Goal: Contribute content: Contribute content

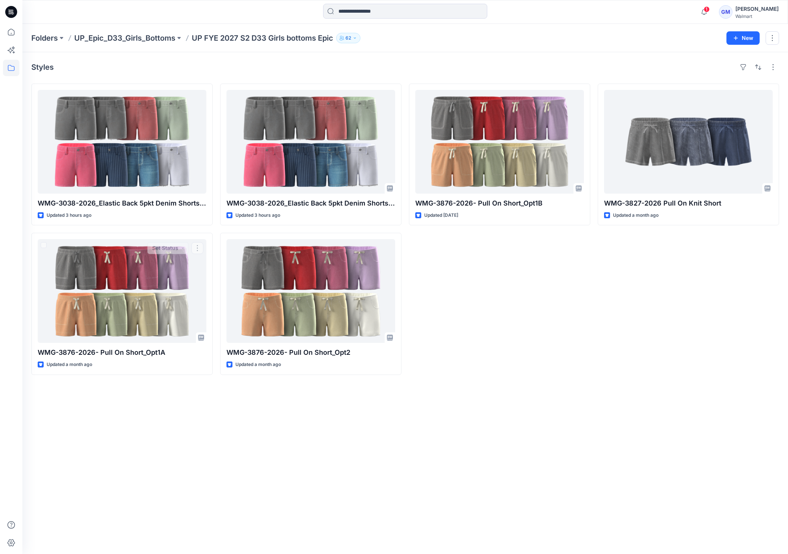
click at [37, 457] on div "Styles WMG-3038-2026_Elastic Back 5pkt Denim Shorts 3 Inseam - Cost Opt Updated…" at bounding box center [405, 303] width 766 height 502
drag, startPoint x: 589, startPoint y: 452, endPoint x: 599, endPoint y: 448, distance: 10.9
click at [589, 452] on div "Styles WMG-3038-2026_Elastic Back 5pkt Denim Shorts 3 Inseam - Cost Opt Updated…" at bounding box center [405, 303] width 766 height 502
drag, startPoint x: 333, startPoint y: 489, endPoint x: 341, endPoint y: 458, distance: 31.5
click at [333, 489] on div "Styles WMG-3038-2026_Elastic Back 5pkt Denim Shorts 3 Inseam - Cost Opt Updated…" at bounding box center [405, 303] width 766 height 502
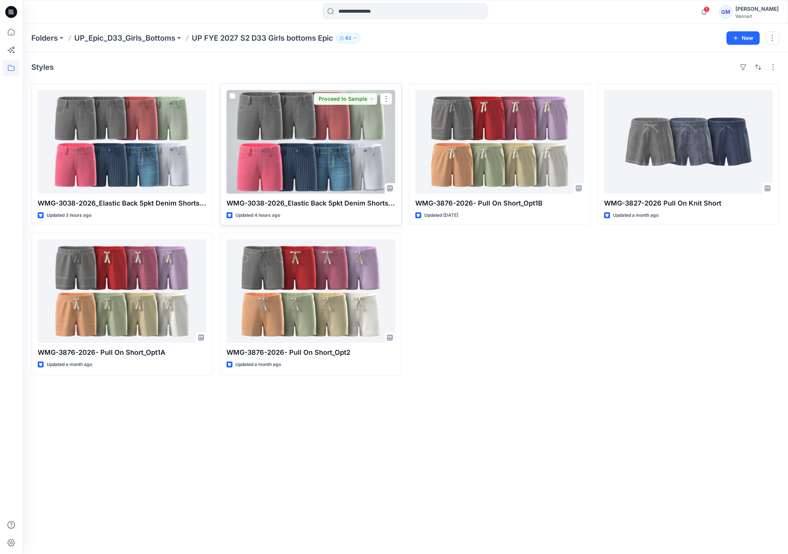
click at [322, 161] on div at bounding box center [311, 142] width 169 height 104
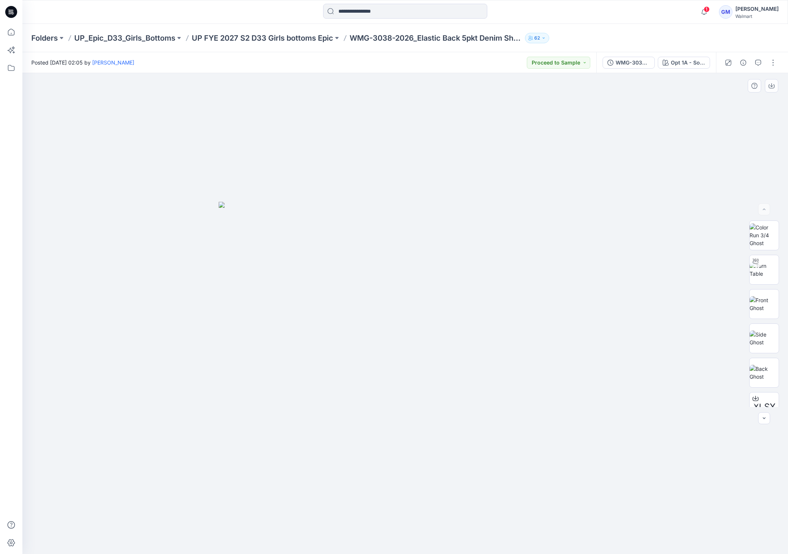
click at [514, 478] on div at bounding box center [405, 313] width 766 height 481
click at [774, 59] on button "button" at bounding box center [773, 63] width 12 height 12
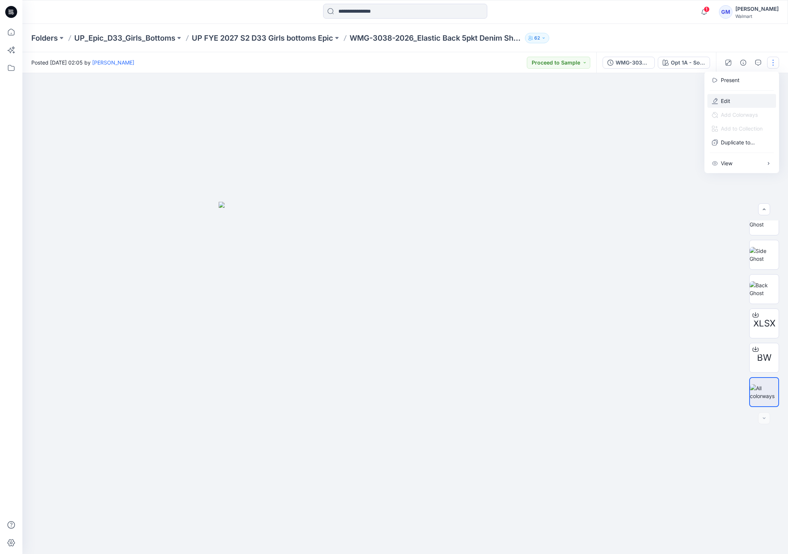
click at [745, 98] on button "Edit" at bounding box center [742, 101] width 69 height 14
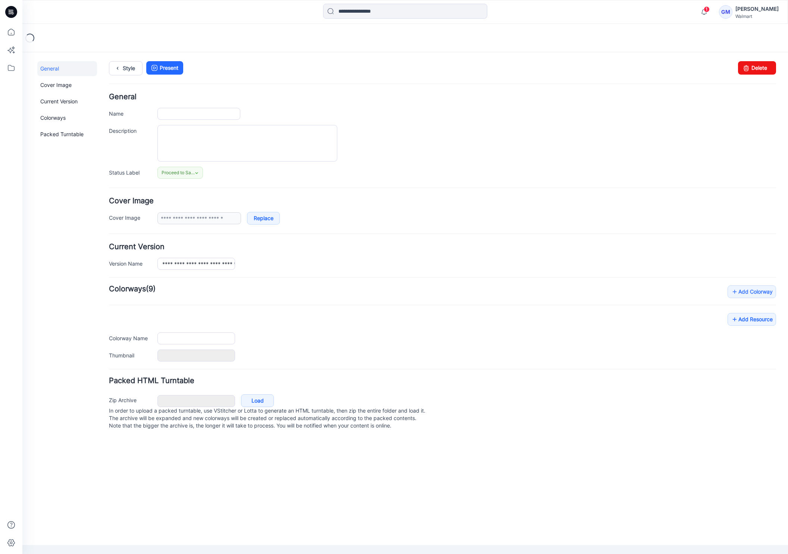
type input "**********"
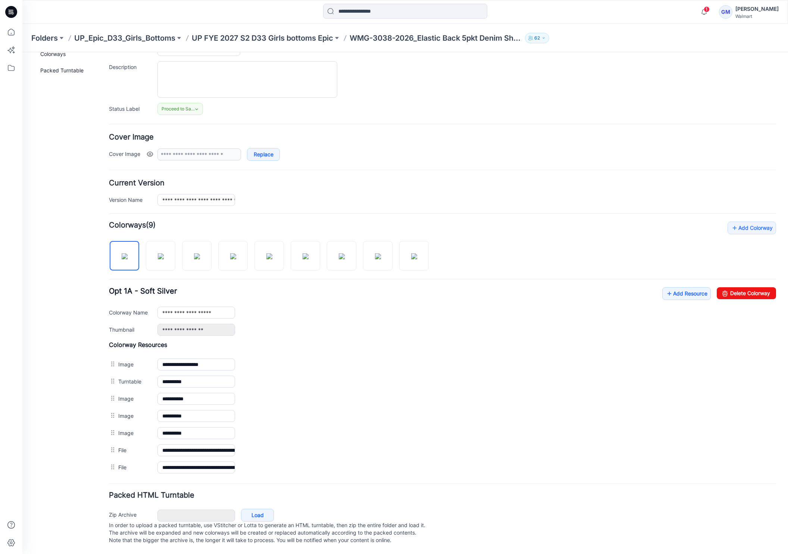
scroll to position [71, 0]
click at [345, 253] on img at bounding box center [342, 256] width 6 height 6
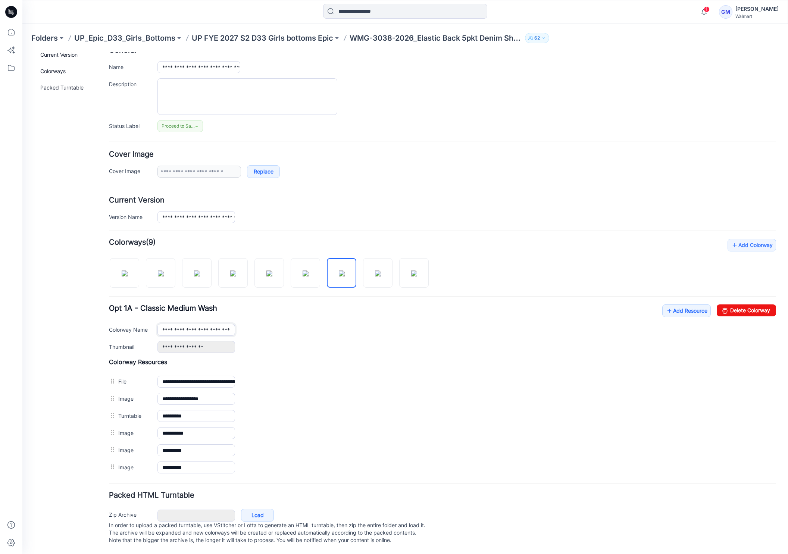
scroll to position [0, 3]
drag, startPoint x: 212, startPoint y: 324, endPoint x: 277, endPoint y: 322, distance: 65.3
click at [277, 324] on div "**********" at bounding box center [466, 330] width 619 height 12
click at [74, 331] on div "General Cover Image Current Version Colorways Packed Turntable" at bounding box center [67, 285] width 60 height 540
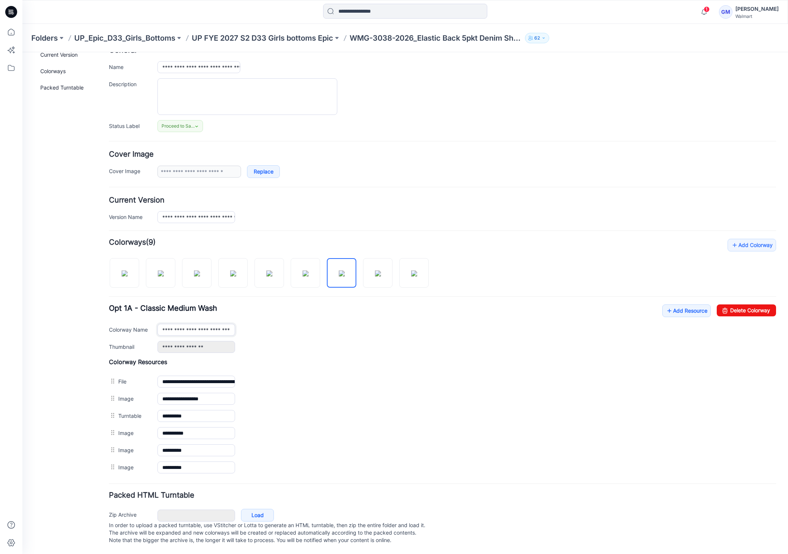
click at [206, 324] on input "**********" at bounding box center [196, 330] width 78 height 12
click at [128, 272] on img at bounding box center [125, 274] width 6 height 6
type input "**********"
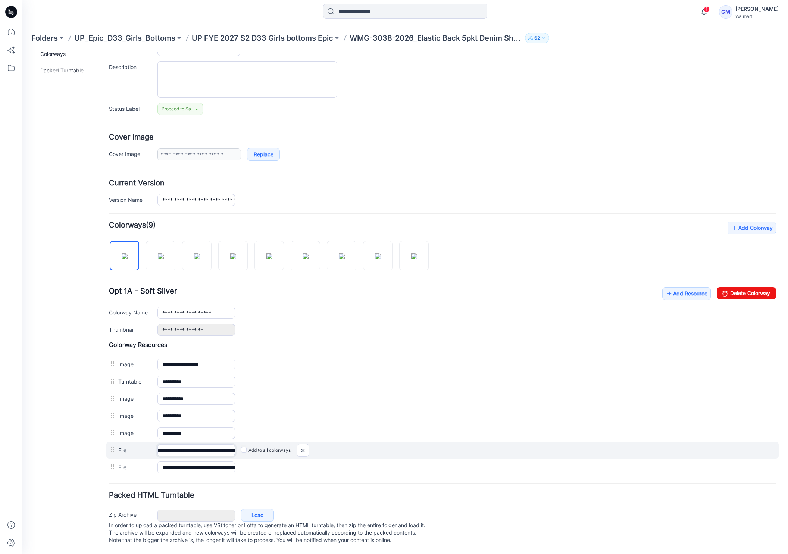
scroll to position [0, 166]
drag, startPoint x: 203, startPoint y: 446, endPoint x: 250, endPoint y: 447, distance: 47.4
click at [250, 447] on div "**********" at bounding box center [442, 450] width 672 height 17
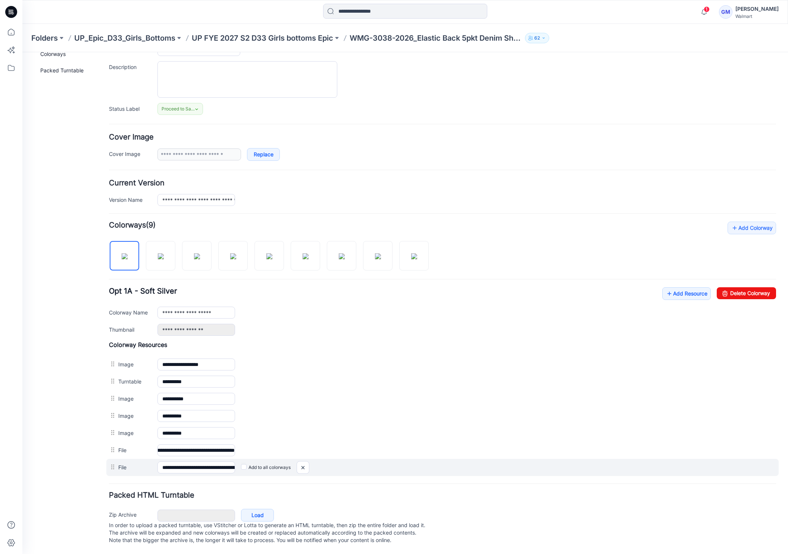
scroll to position [0, 0]
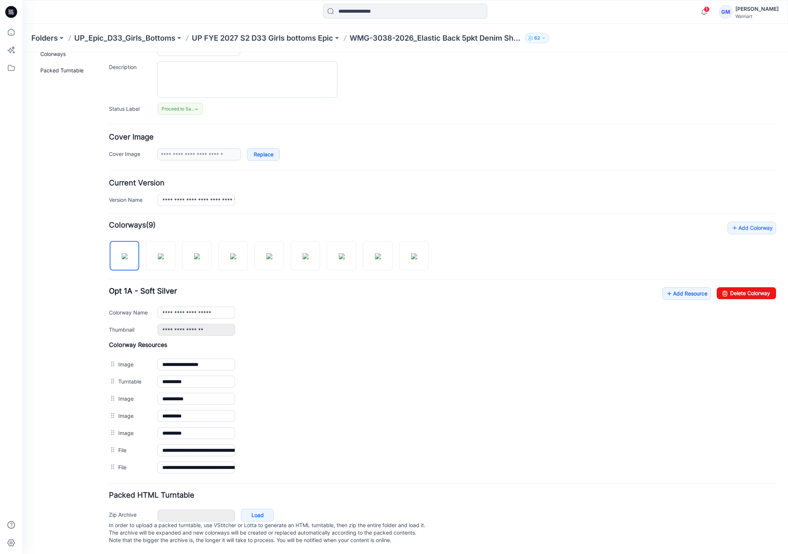
drag, startPoint x: 202, startPoint y: 468, endPoint x: 210, endPoint y: 469, distance: 8.2
click at [210, 469] on form "**********" at bounding box center [442, 287] width 667 height 517
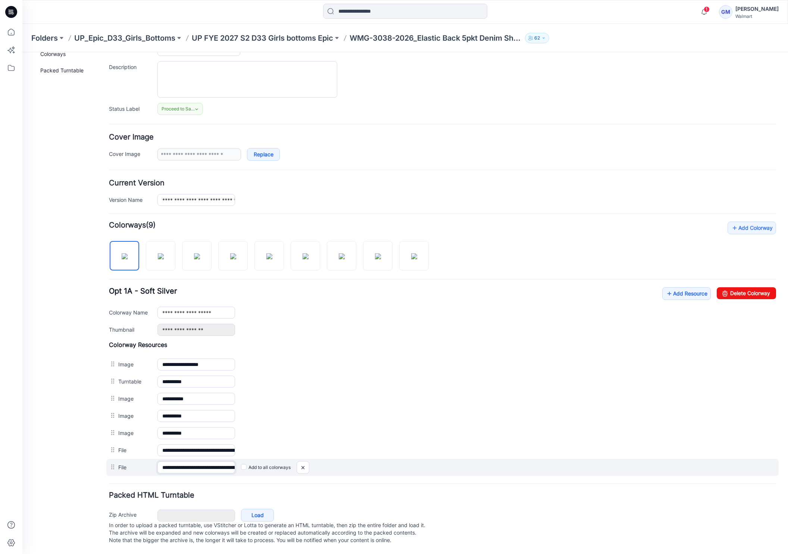
scroll to position [0, 75]
drag, startPoint x: 209, startPoint y: 463, endPoint x: 283, endPoint y: 466, distance: 74.3
click at [283, 466] on div "**********" at bounding box center [442, 467] width 672 height 17
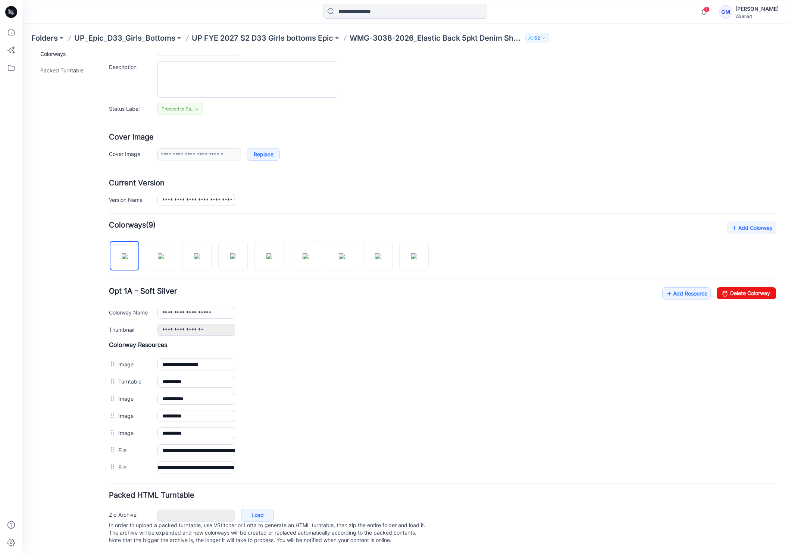
click at [243, 471] on form "**********" at bounding box center [442, 287] width 667 height 517
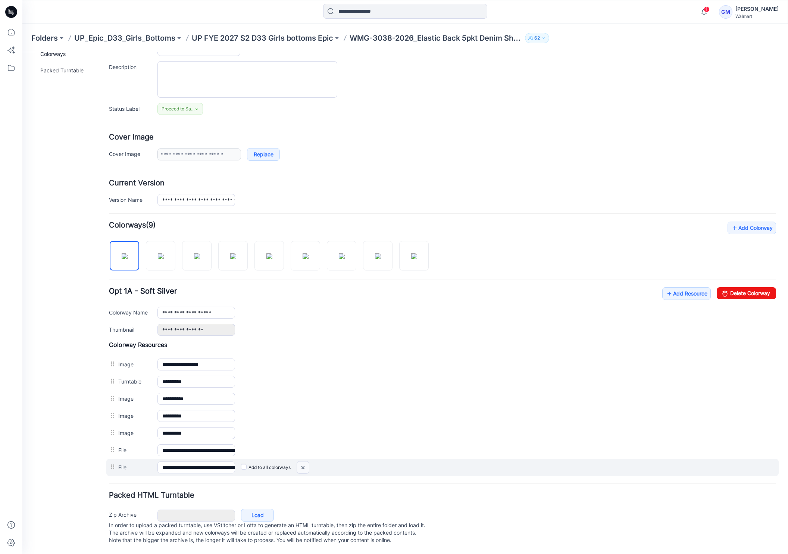
click at [22, 52] on img at bounding box center [22, 52] width 0 height 0
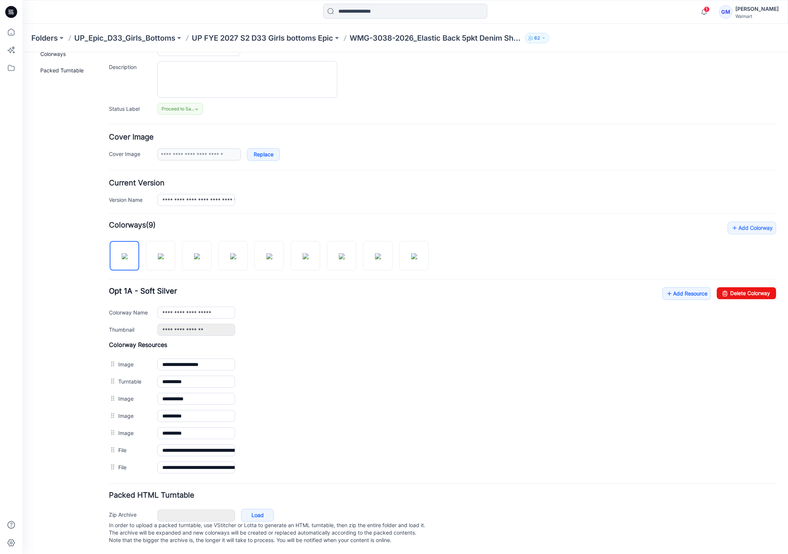
scroll to position [54, 0]
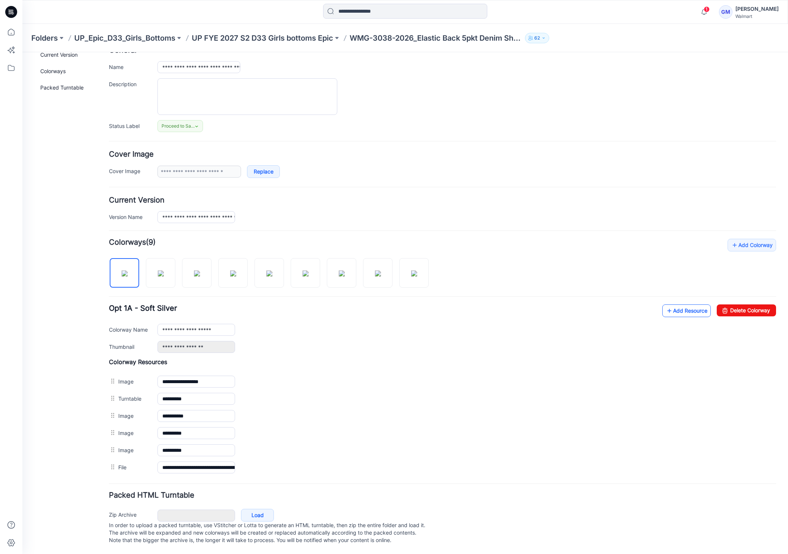
click at [676, 305] on link "Add Resource" at bounding box center [686, 310] width 49 height 13
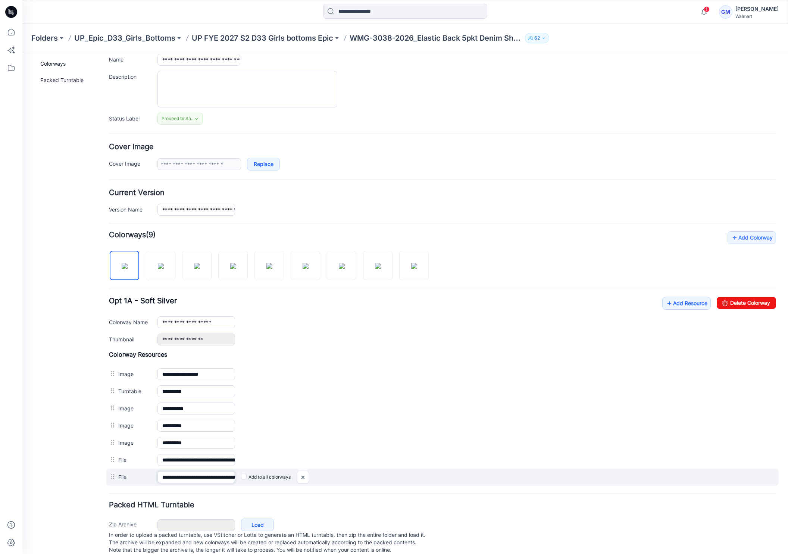
scroll to position [0, 75]
drag, startPoint x: 208, startPoint y: 478, endPoint x: 263, endPoint y: 474, distance: 55.0
click at [263, 474] on div "**********" at bounding box center [442, 477] width 672 height 17
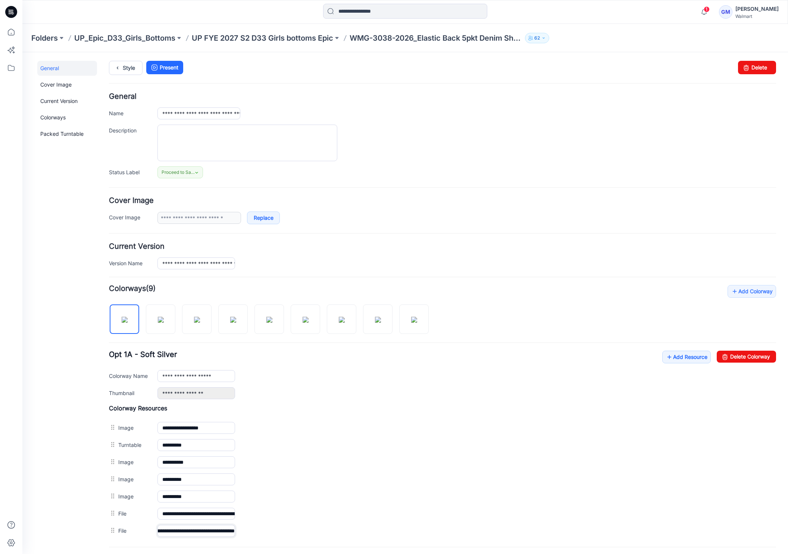
scroll to position [0, 0]
click at [130, 70] on link "Style" at bounding box center [126, 68] width 34 height 14
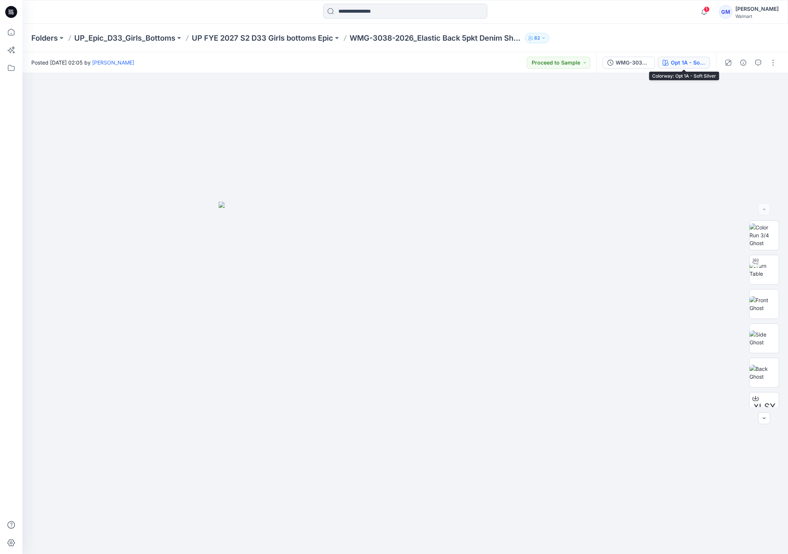
click at [687, 63] on div "Opt 1A - Soft Silver" at bounding box center [688, 63] width 34 height 8
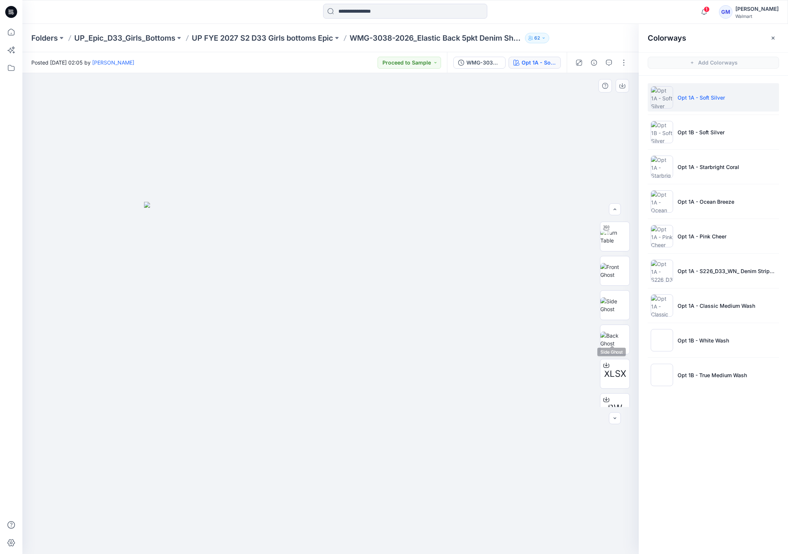
scroll to position [84, 0]
click at [298, 38] on p "UP FYE 2027 S2 D33 Girls bottoms Epic" at bounding box center [262, 38] width 141 height 10
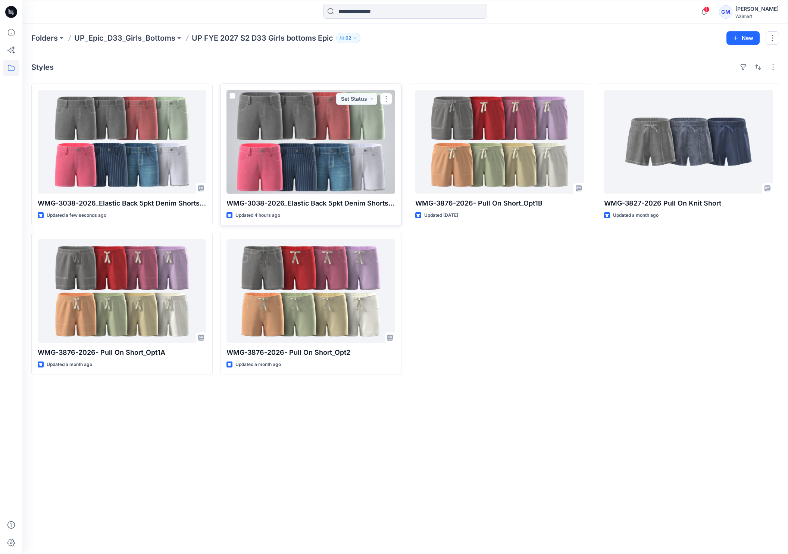
click at [303, 163] on div at bounding box center [311, 142] width 169 height 104
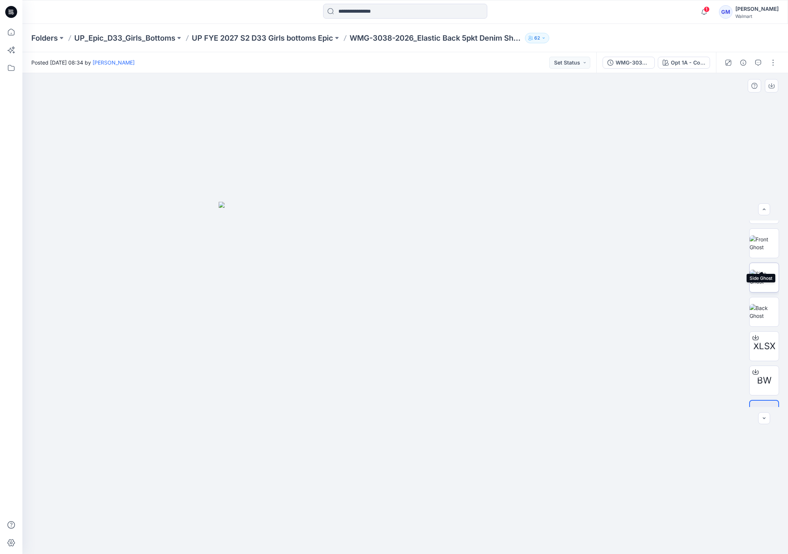
scroll to position [84, 0]
click at [777, 62] on button "button" at bounding box center [773, 63] width 12 height 12
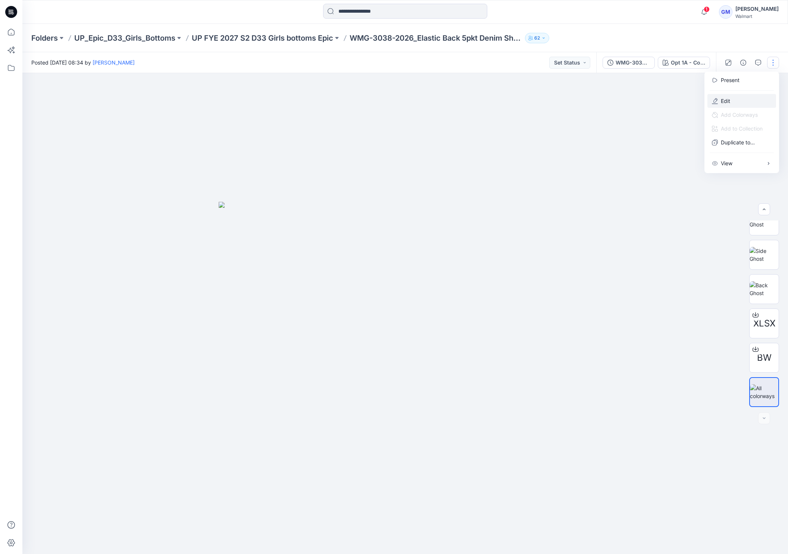
click at [738, 97] on button "Edit" at bounding box center [742, 101] width 69 height 14
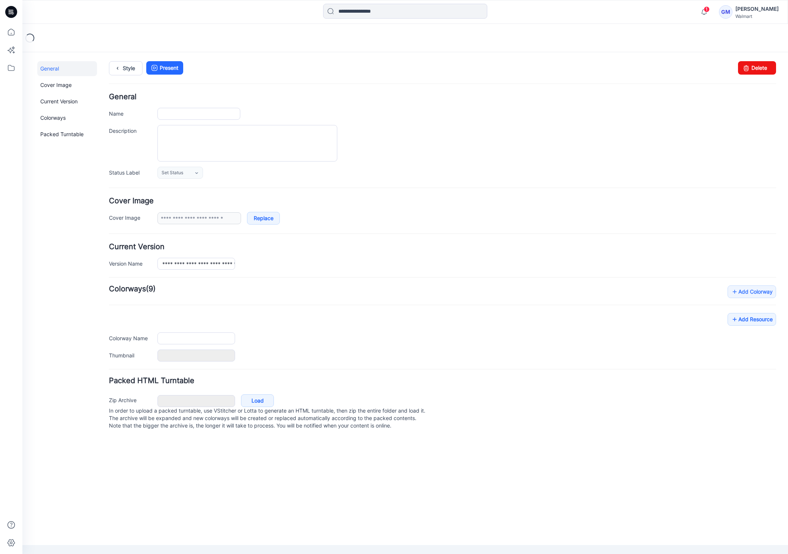
type input "**********"
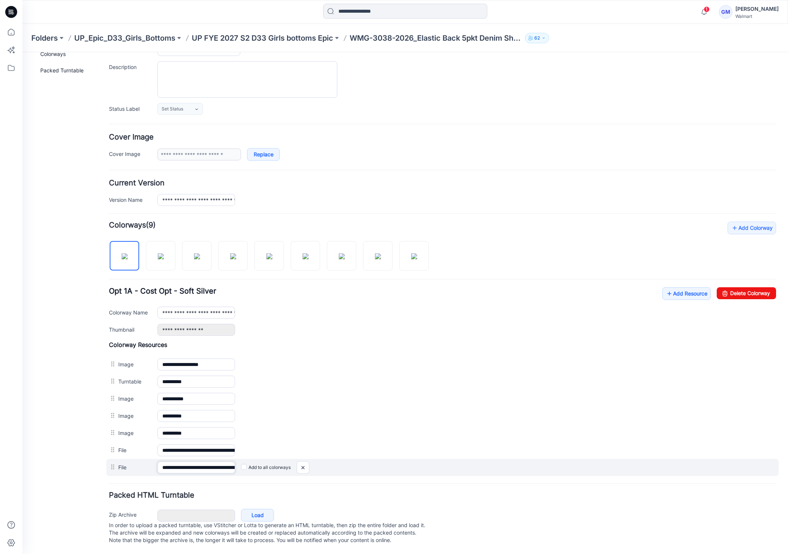
scroll to position [0, 75]
drag, startPoint x: 191, startPoint y: 458, endPoint x: 267, endPoint y: 466, distance: 75.8
click at [267, 466] on div "**********" at bounding box center [442, 467] width 672 height 17
click at [22, 52] on img at bounding box center [22, 52] width 0 height 0
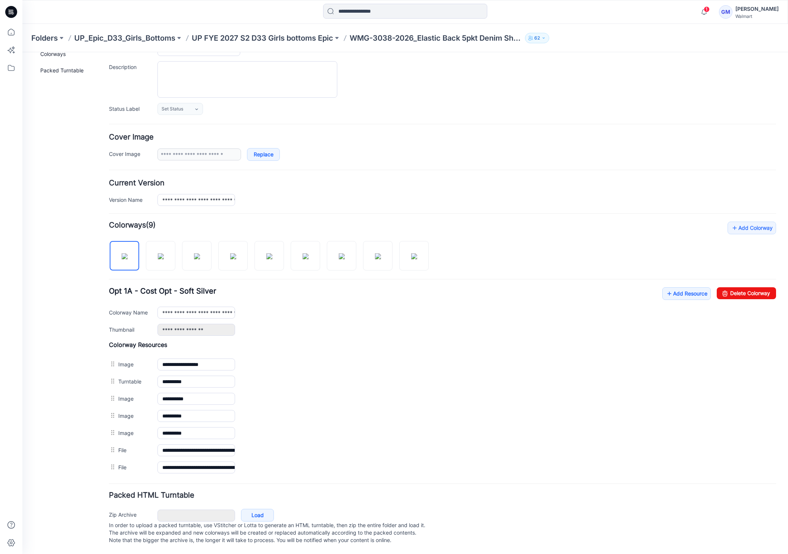
scroll to position [54, 0]
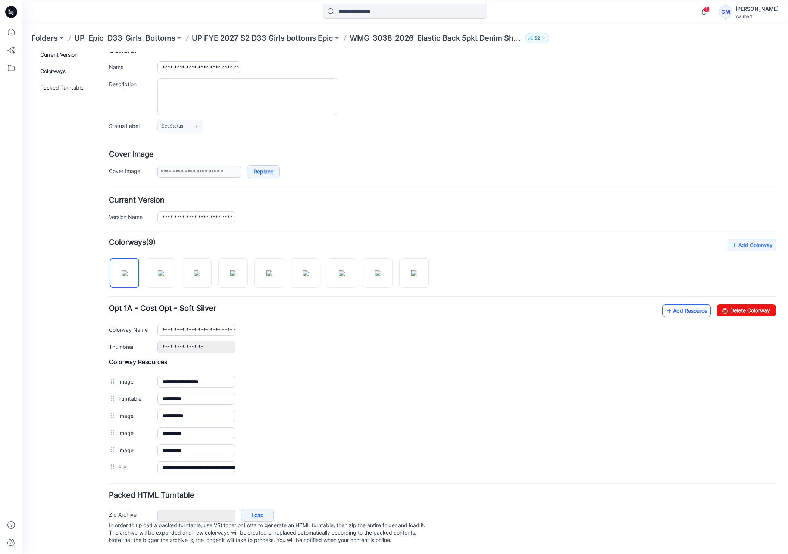
click at [694, 304] on link "Add Resource" at bounding box center [686, 310] width 49 height 13
click at [667, 304] on link "Add Resource" at bounding box center [686, 310] width 49 height 13
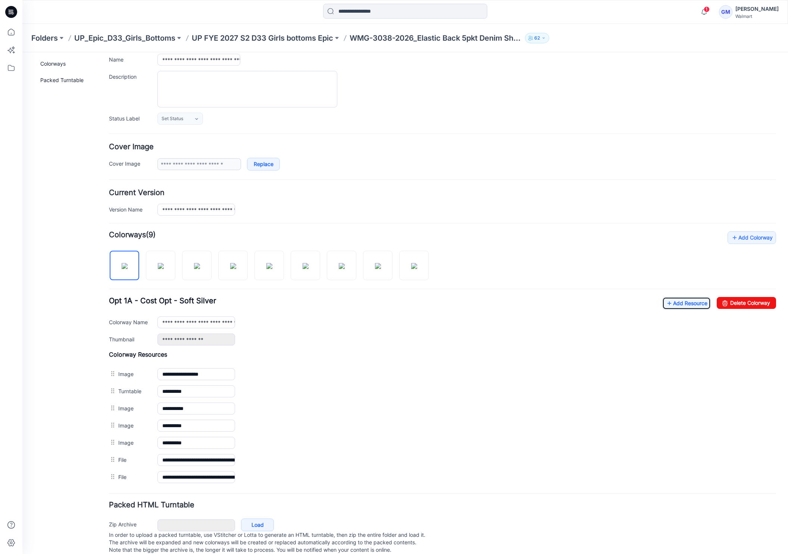
scroll to position [0, 0]
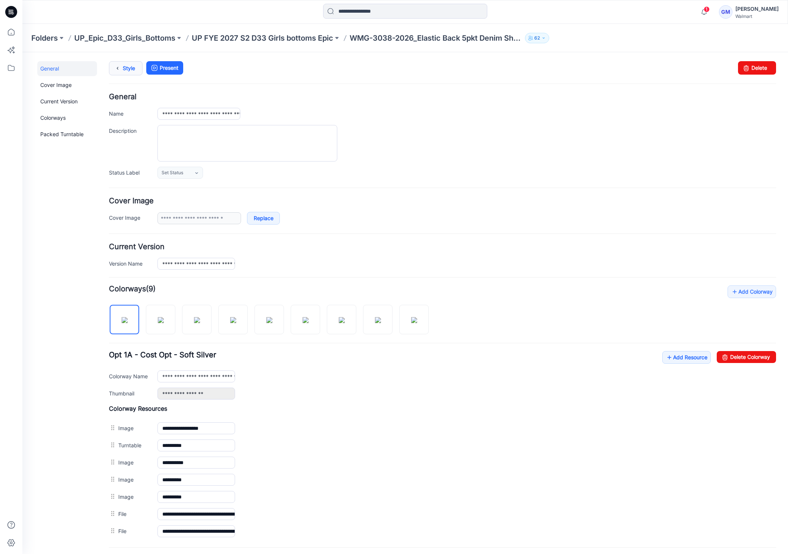
click at [112, 67] on link "Style" at bounding box center [126, 68] width 34 height 14
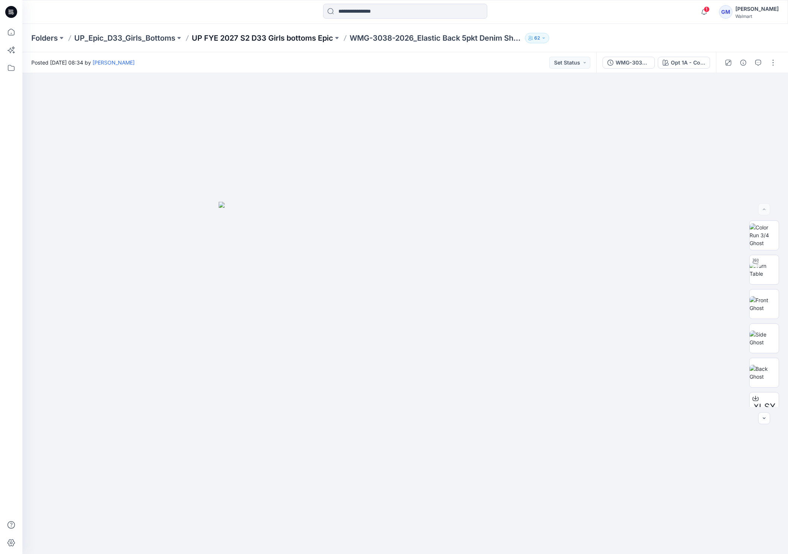
click at [243, 39] on p "UP FYE 2027 S2 D33 Girls bottoms Epic" at bounding box center [262, 38] width 141 height 10
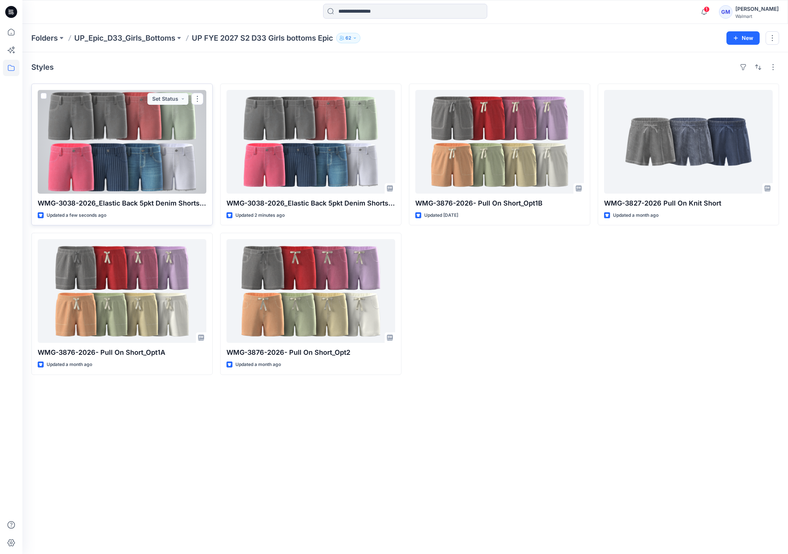
click at [157, 175] on div at bounding box center [122, 142] width 169 height 104
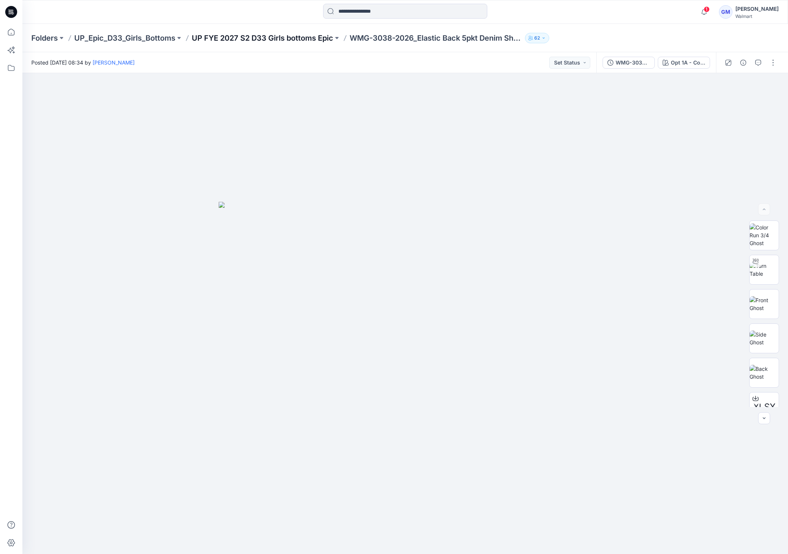
click at [285, 38] on p "UP FYE 2027 S2 D33 Girls bottoms Epic" at bounding box center [262, 38] width 141 height 10
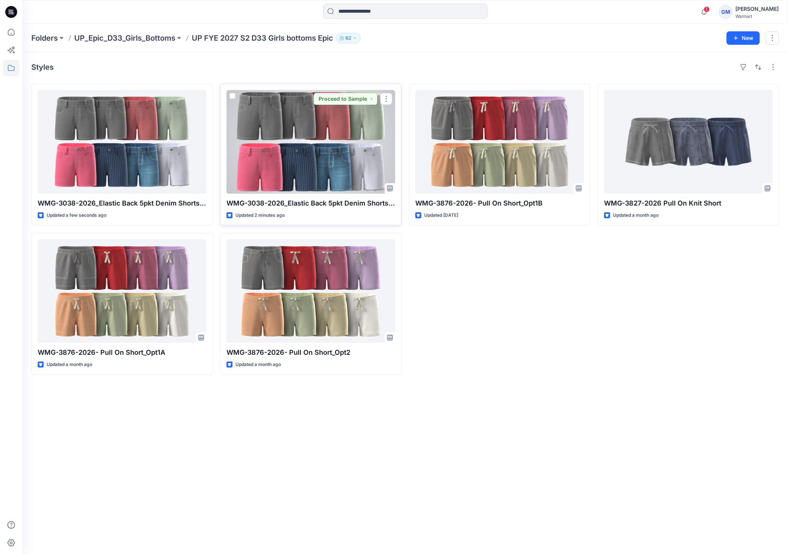
click at [330, 182] on div at bounding box center [311, 142] width 169 height 104
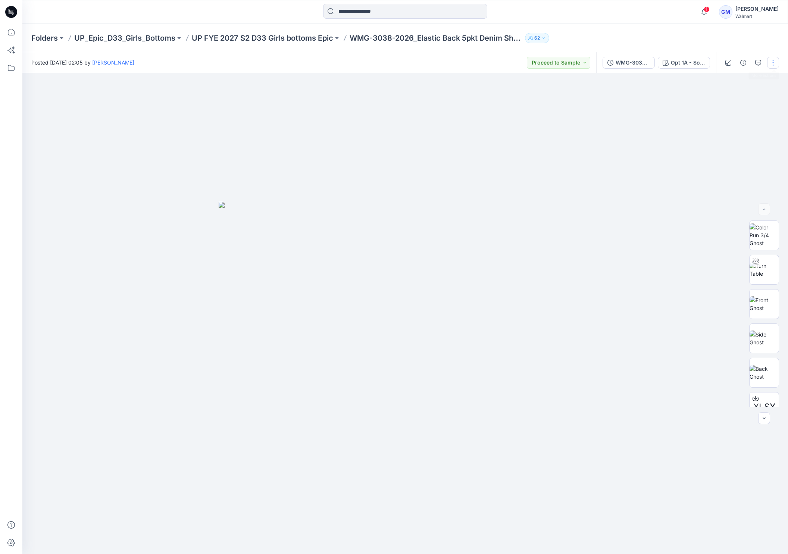
click at [773, 60] on button "button" at bounding box center [773, 63] width 12 height 12
click at [731, 102] on button "Edit" at bounding box center [742, 101] width 69 height 14
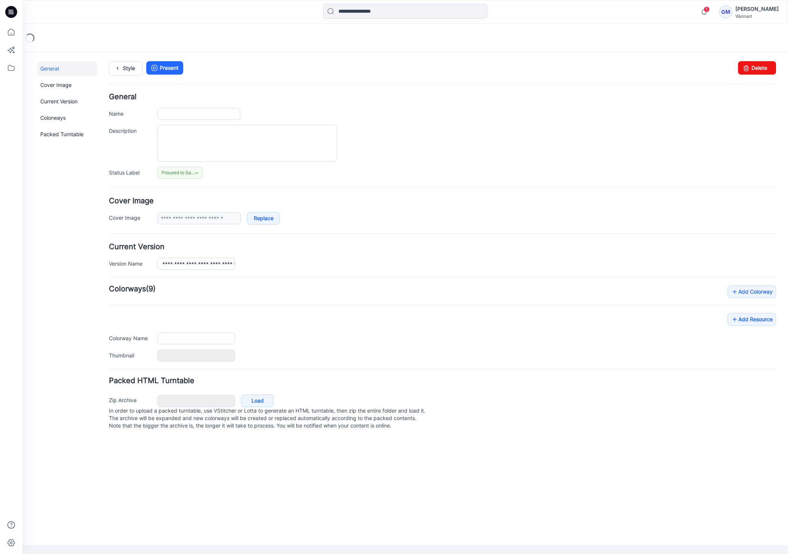
type input "**********"
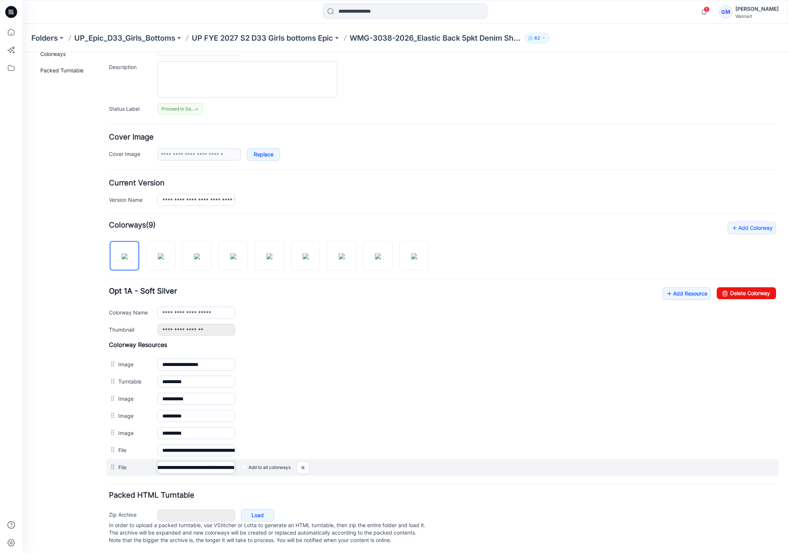
scroll to position [0, 75]
click at [244, 460] on div "**********" at bounding box center [442, 467] width 672 height 17
click at [22, 52] on img at bounding box center [22, 52] width 0 height 0
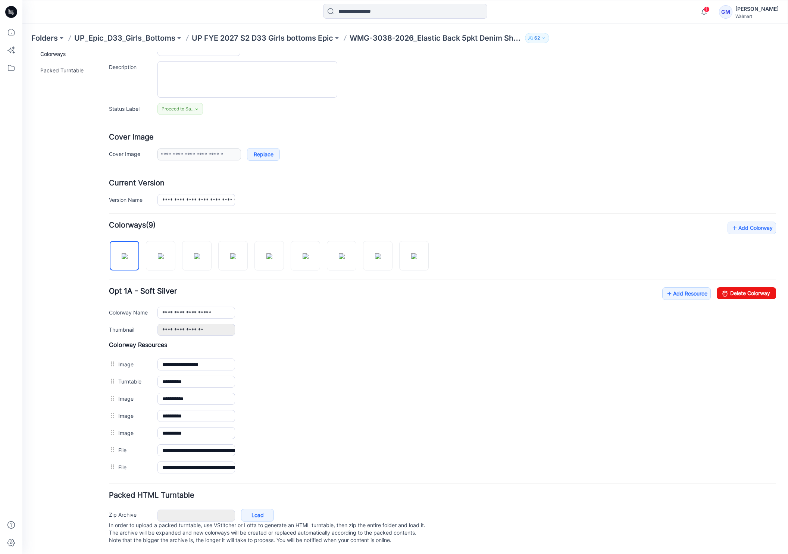
scroll to position [54, 0]
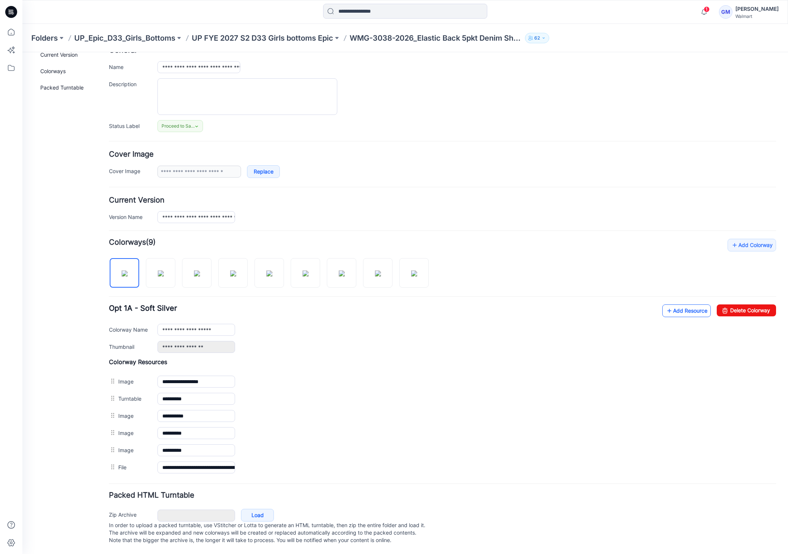
click at [677, 306] on link "Add Resource" at bounding box center [686, 310] width 49 height 13
click at [691, 307] on link "Add Resource" at bounding box center [686, 310] width 49 height 13
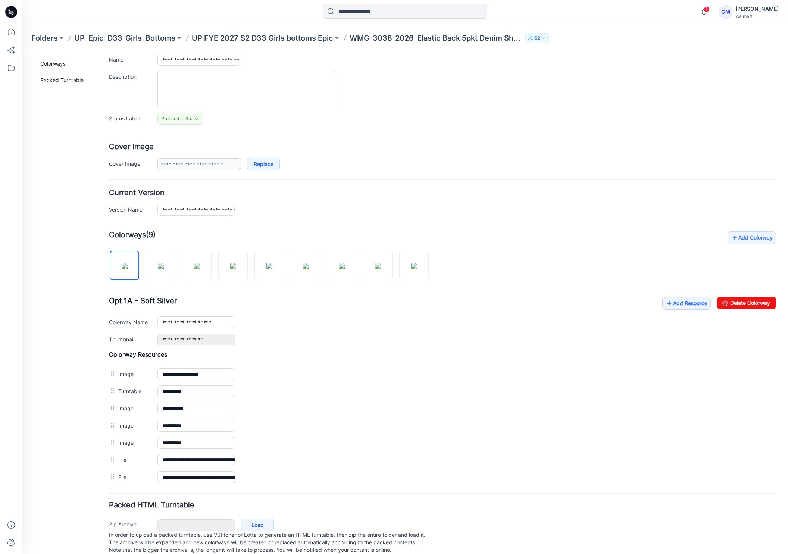
drag, startPoint x: 59, startPoint y: 197, endPoint x: 127, endPoint y: 112, distance: 108.8
click at [59, 197] on div "General Cover Image Current Version Colorways Packed Turntable" at bounding box center [67, 285] width 60 height 557
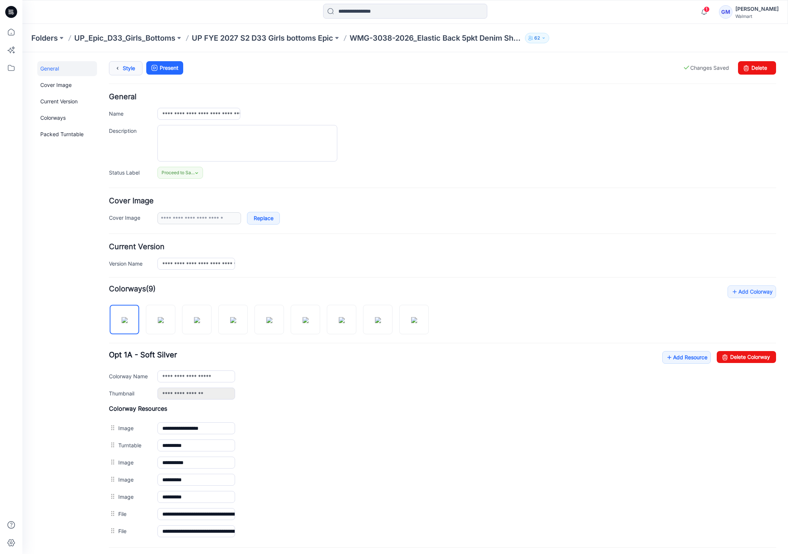
click at [127, 74] on link "Style" at bounding box center [126, 68] width 34 height 14
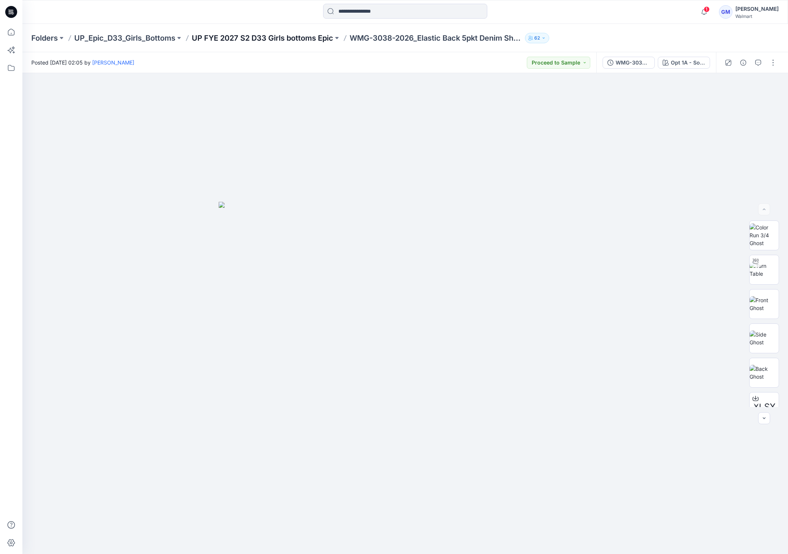
click at [287, 38] on p "UP FYE 2027 S2 D33 Girls bottoms Epic" at bounding box center [262, 38] width 141 height 10
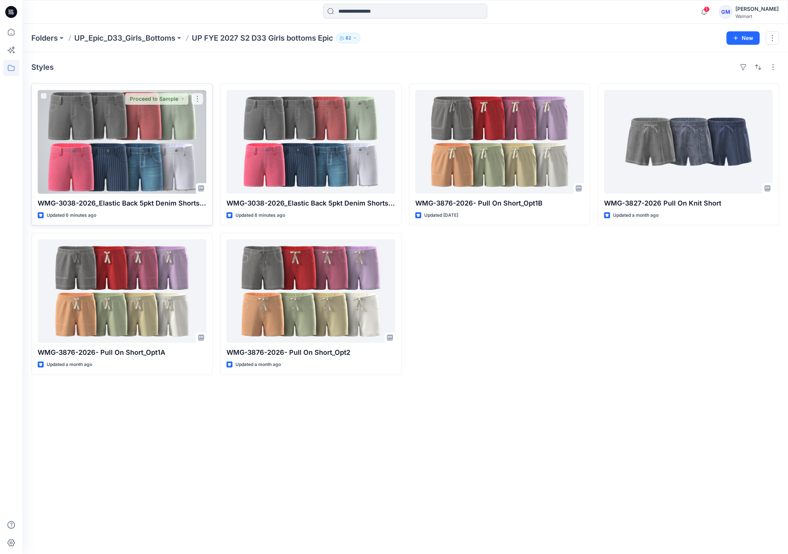
click at [154, 135] on div at bounding box center [122, 142] width 169 height 104
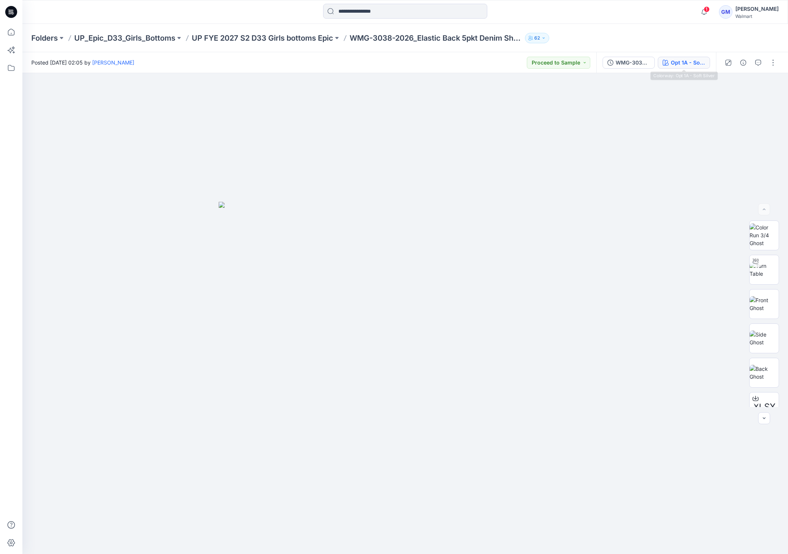
click at [699, 57] on button "Opt 1A - Soft Silver" at bounding box center [684, 63] width 52 height 12
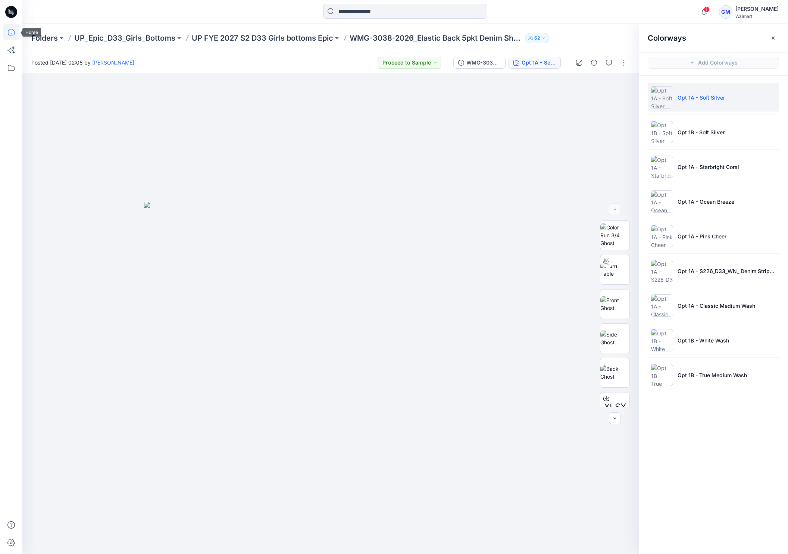
click at [10, 34] on icon at bounding box center [11, 32] width 16 height 16
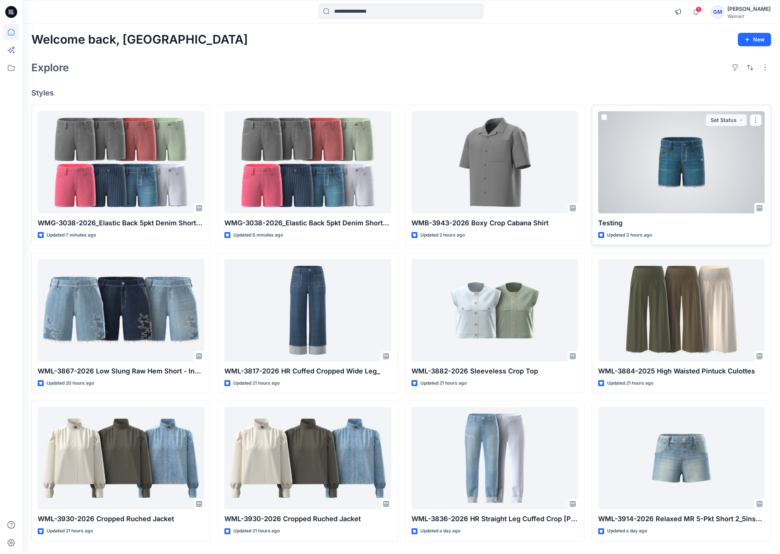
click at [658, 179] on div at bounding box center [681, 162] width 166 height 102
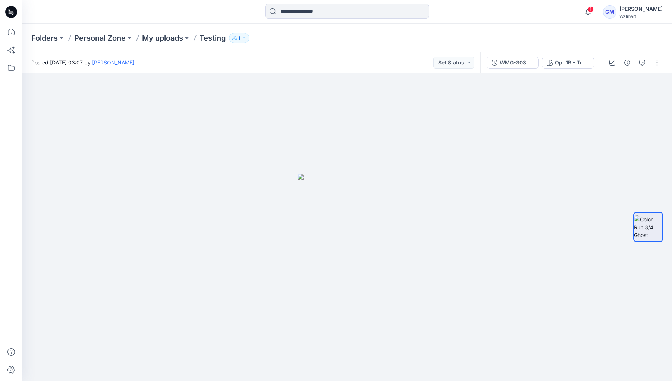
click at [403, 51] on div "Folders Personal Zone My uploads Testing 1" at bounding box center [347, 38] width 650 height 28
click at [574, 62] on div "Opt 1B - True Medium Wash 2" at bounding box center [572, 63] width 34 height 8
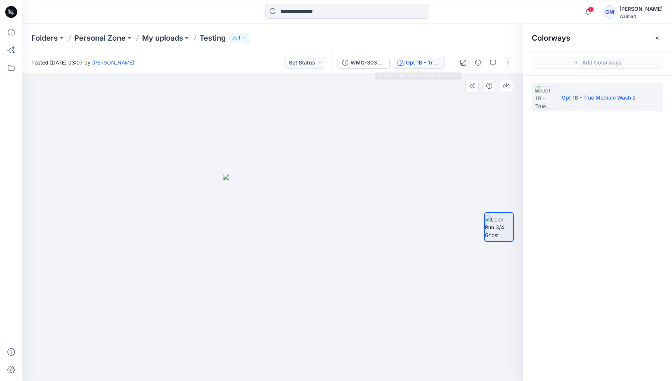
click at [303, 240] on img at bounding box center [272, 277] width 99 height 207
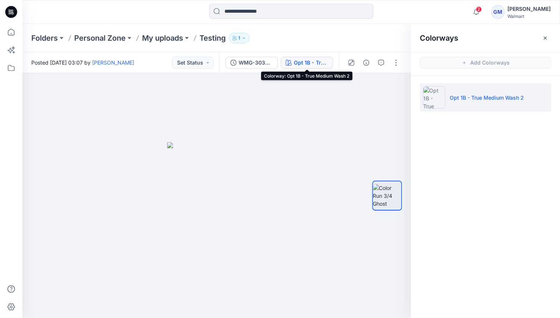
click at [497, 274] on div "Colorways Add Colorways Opt 1B - True Medium Wash 2" at bounding box center [485, 171] width 149 height 294
click at [287, 143] on div at bounding box center [216, 195] width 389 height 245
click at [12, 29] on icon at bounding box center [11, 32] width 7 height 7
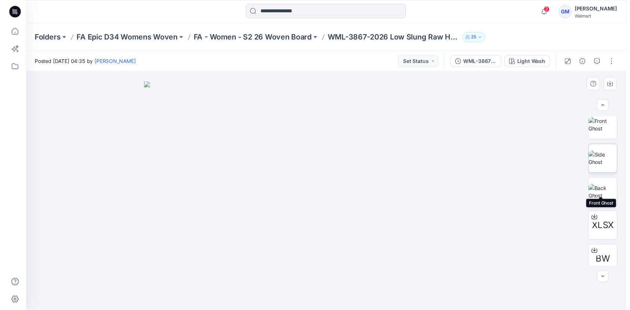
scroll to position [117, 0]
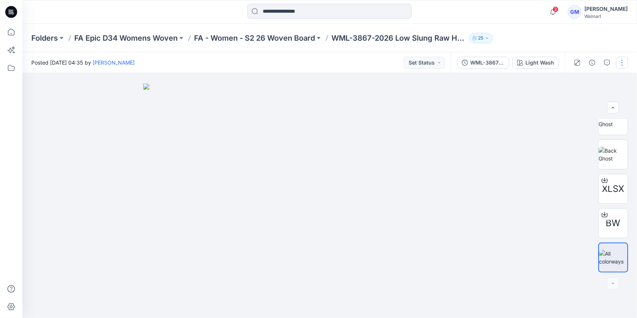
click at [560, 64] on button "button" at bounding box center [622, 63] width 12 height 12
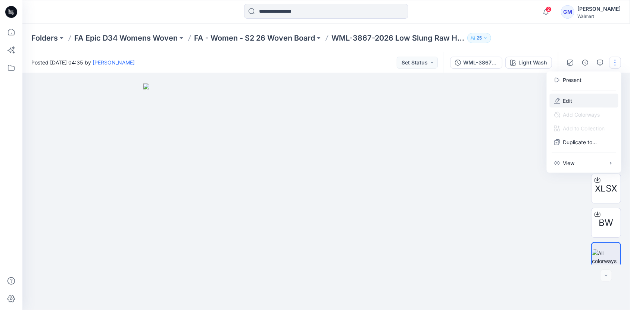
click at [560, 96] on button "Edit" at bounding box center [584, 101] width 69 height 14
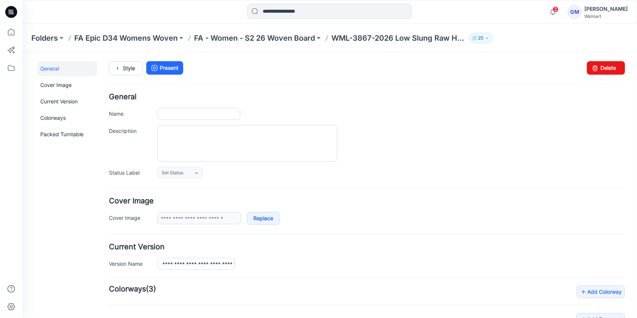
type input "**********"
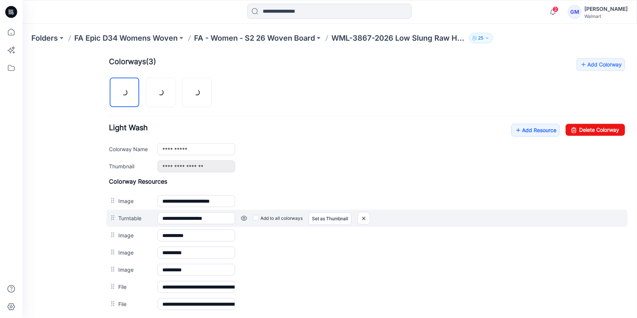
scroll to position [233, 0]
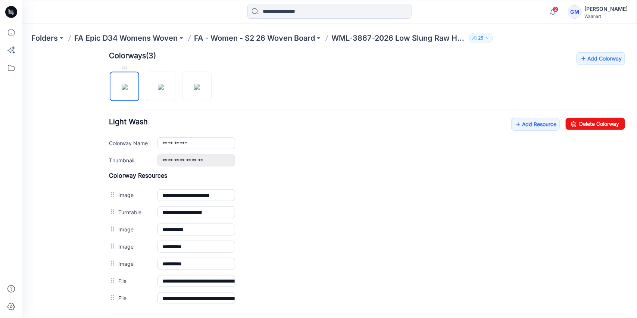
click at [127, 84] on img at bounding box center [124, 87] width 6 height 6
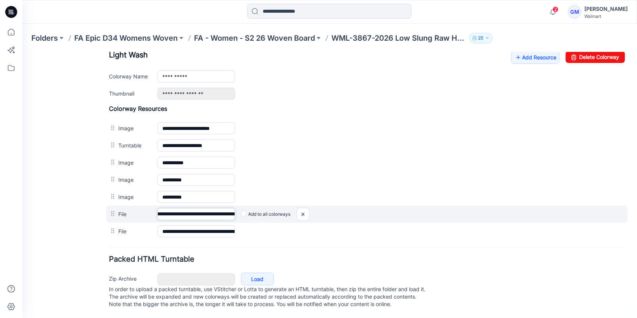
scroll to position [0, 142]
drag, startPoint x: 207, startPoint y: 206, endPoint x: 269, endPoint y: 208, distance: 62.0
click at [269, 208] on div "**********" at bounding box center [366, 213] width 521 height 17
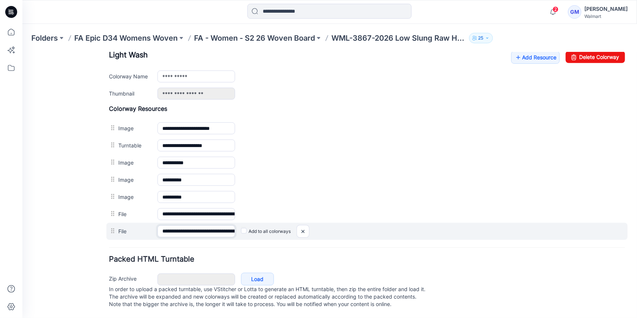
scroll to position [0, 64]
drag, startPoint x: 201, startPoint y: 224, endPoint x: 272, endPoint y: 224, distance: 71.3
click at [272, 224] on div "**********" at bounding box center [366, 230] width 521 height 17
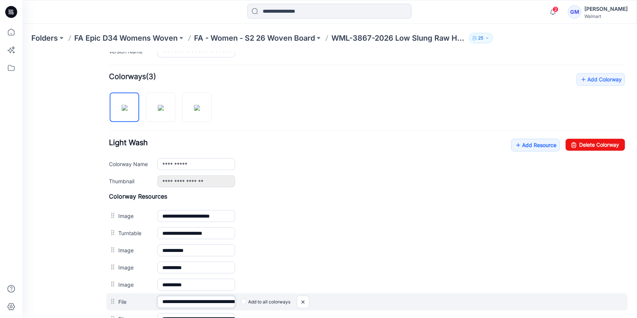
scroll to position [0, 4]
drag, startPoint x: 232, startPoint y: 302, endPoint x: 186, endPoint y: 303, distance: 45.9
click at [185, 303] on input "**********" at bounding box center [196, 302] width 78 height 12
drag, startPoint x: 202, startPoint y: 300, endPoint x: 226, endPoint y: 299, distance: 24.7
click at [261, 299] on div "**********" at bounding box center [366, 301] width 521 height 17
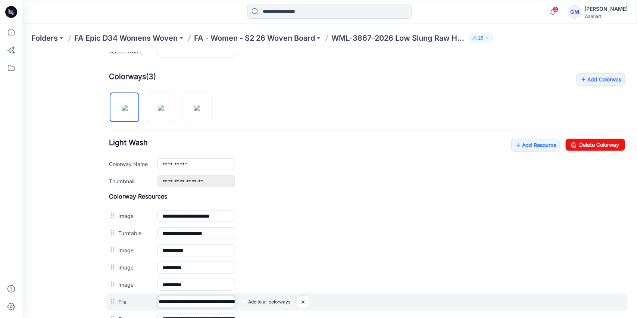
scroll to position [0, 142]
drag, startPoint x: 196, startPoint y: 299, endPoint x: 280, endPoint y: 298, distance: 84.3
click at [280, 298] on div "**********" at bounding box center [366, 301] width 521 height 17
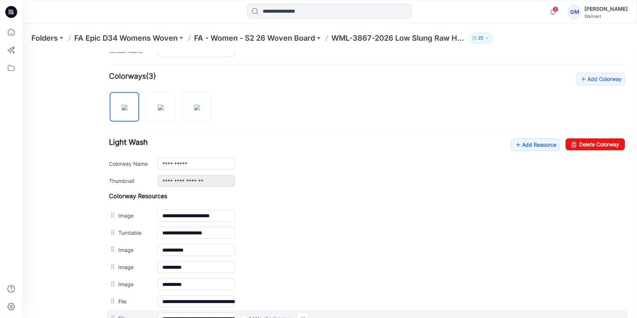
scroll to position [212, 0]
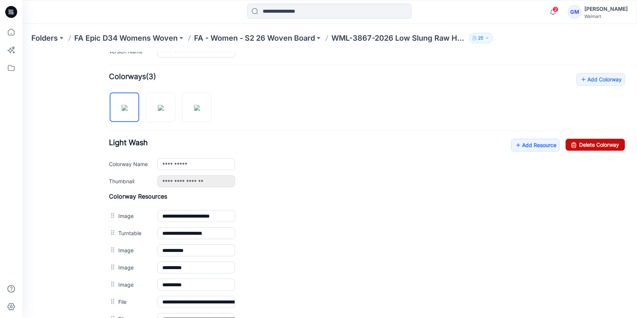
click at [578, 145] on link "Delete Colorway" at bounding box center [594, 144] width 59 height 12
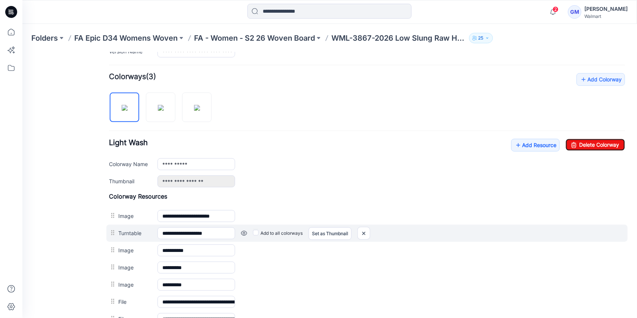
type input "*********"
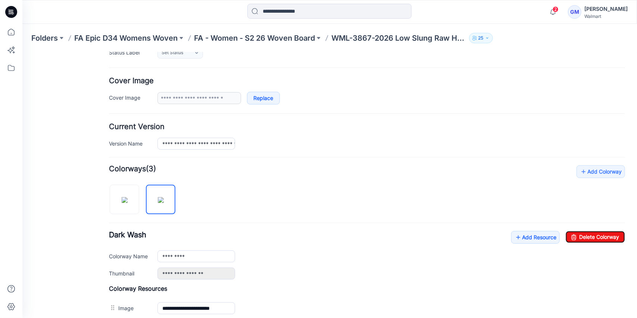
scroll to position [9, 0]
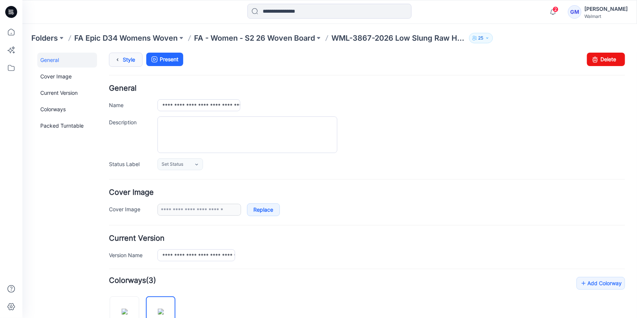
click at [137, 53] on link "Style" at bounding box center [126, 59] width 34 height 14
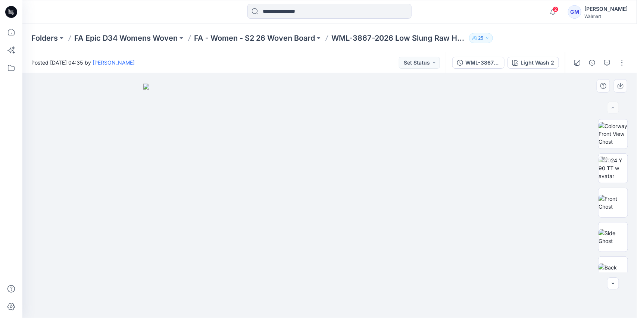
click at [143, 297] on img at bounding box center [329, 201] width 373 height 234
click at [621, 61] on button "button" at bounding box center [622, 63] width 12 height 12
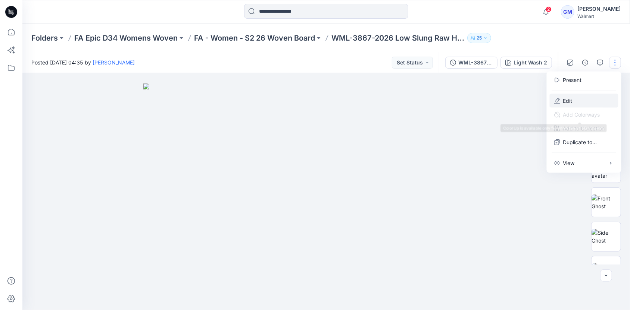
click at [577, 100] on button "Edit" at bounding box center [584, 101] width 69 height 14
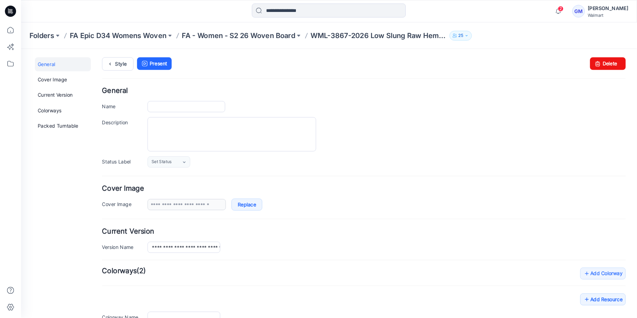
type input "**********"
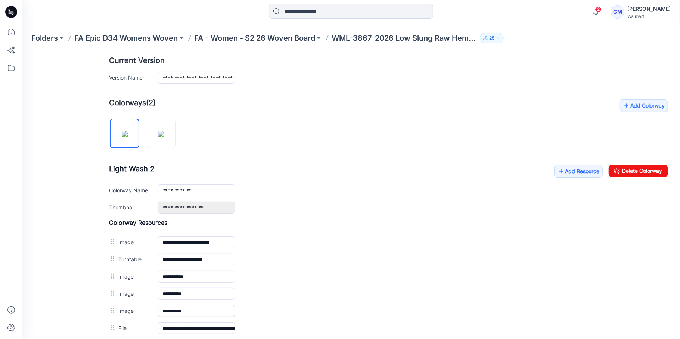
scroll to position [268, 0]
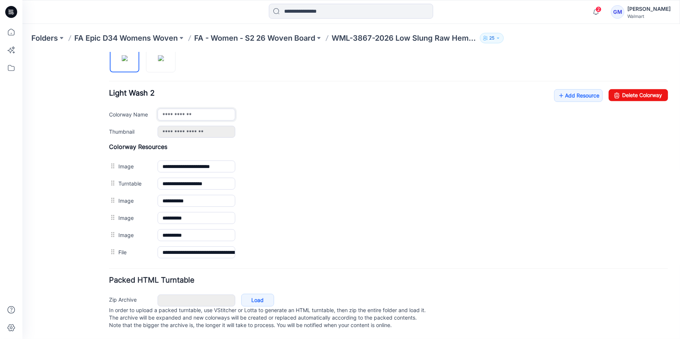
click at [228, 108] on input "**********" at bounding box center [196, 114] width 78 height 12
type input "**********"
drag, startPoint x: 538, startPoint y: 45, endPoint x: 557, endPoint y: 50, distance: 19.9
click at [538, 45] on div "Folders FA Epic D34 Womens Woven FA - Women - S2 26 Woven Board WML-3867-2026 L…" at bounding box center [350, 38] width 657 height 28
click at [587, 89] on link "Add Resource" at bounding box center [577, 95] width 49 height 13
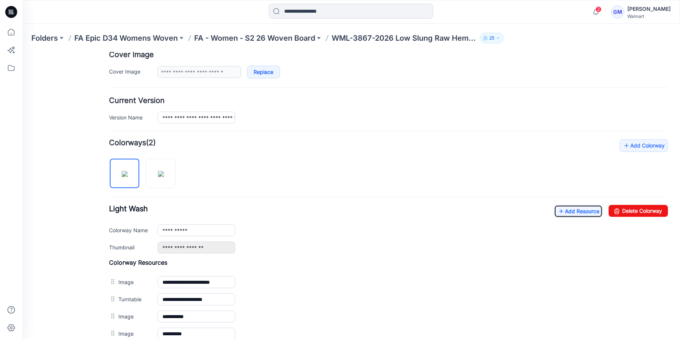
scroll to position [0, 0]
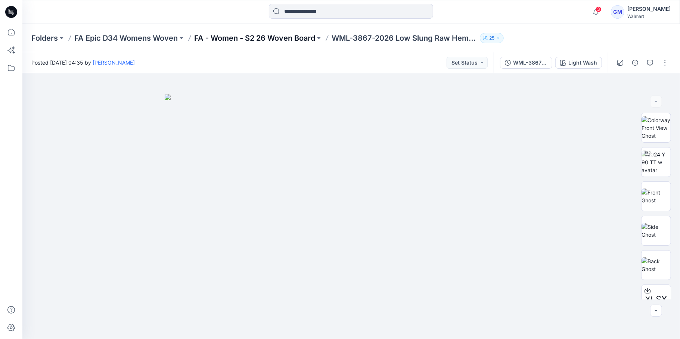
click at [263, 39] on p "FA - Women - S2 26 Woven Board" at bounding box center [254, 38] width 121 height 10
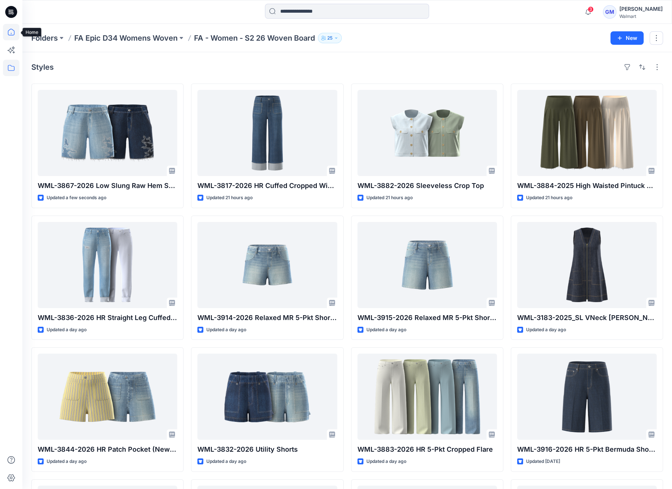
click at [9, 26] on icon at bounding box center [11, 32] width 16 height 16
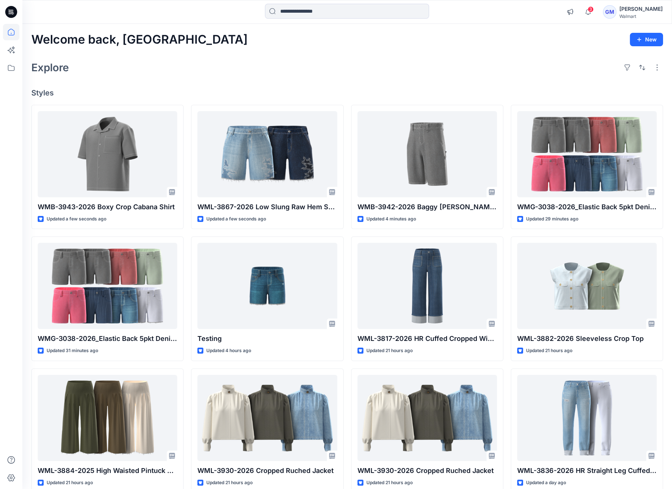
click at [301, 60] on div "Explore" at bounding box center [347, 68] width 632 height 18
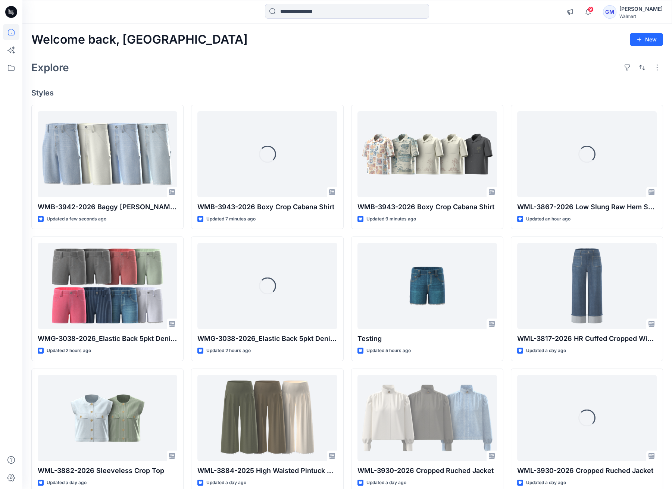
click at [359, 59] on div "Explore" at bounding box center [347, 68] width 632 height 18
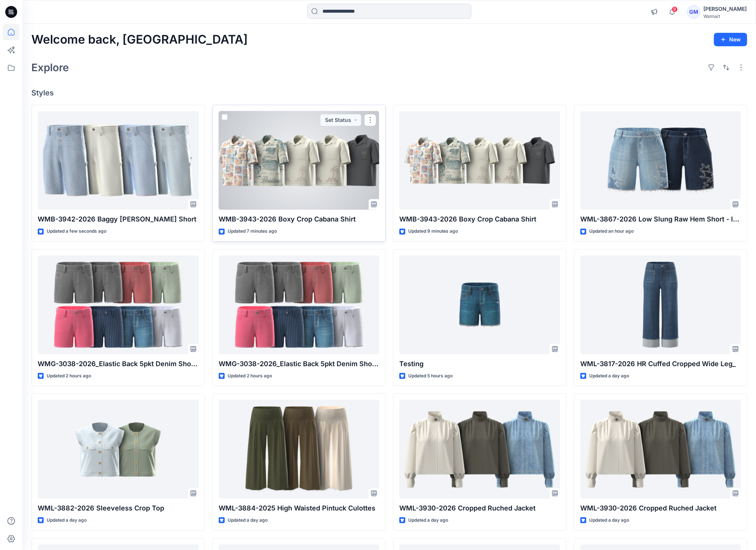
click at [344, 175] on div at bounding box center [299, 160] width 161 height 99
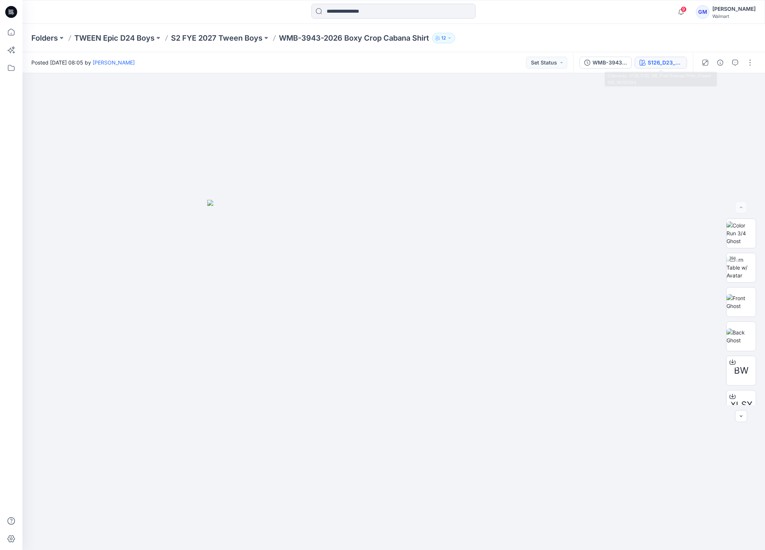
click at [679, 66] on div "S126_D23_NB_Fruit Stamps Print_Cream 100_M25209A" at bounding box center [664, 63] width 34 height 8
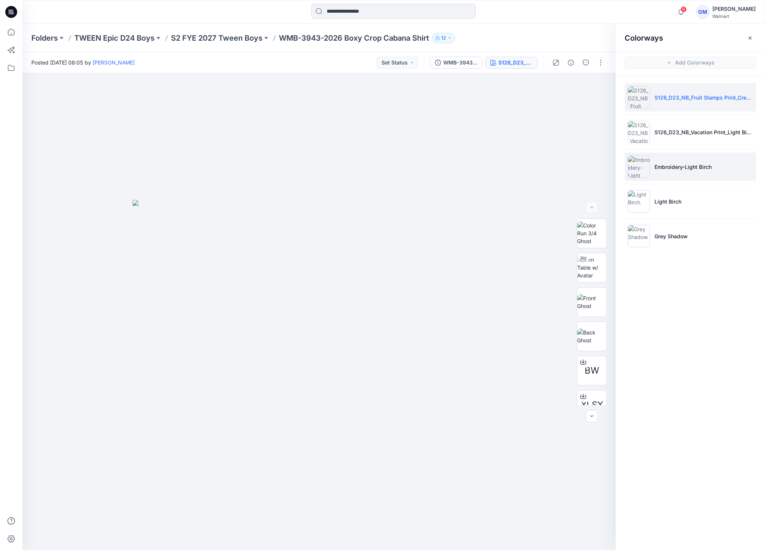
click at [679, 171] on li "Embroidery-Light Birch" at bounding box center [689, 167] width 131 height 28
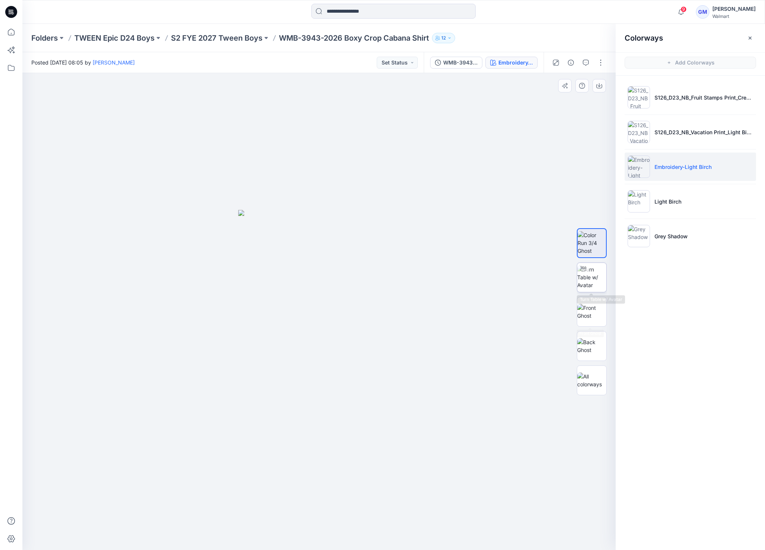
click at [593, 284] on img at bounding box center [591, 278] width 29 height 24
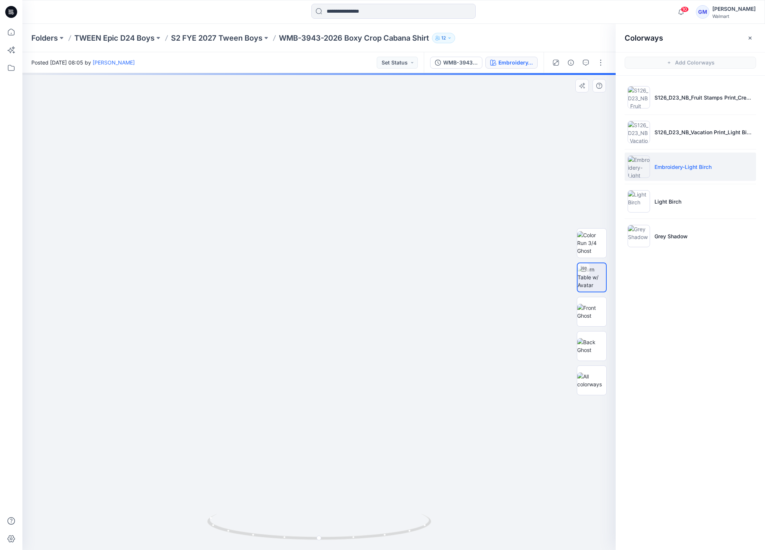
drag, startPoint x: 396, startPoint y: 332, endPoint x: 392, endPoint y: 428, distance: 96.0
click at [392, 428] on img at bounding box center [314, 123] width 1421 height 853
drag, startPoint x: 421, startPoint y: 536, endPoint x: 216, endPoint y: 549, distance: 204.9
click at [216, 489] on div at bounding box center [318, 311] width 593 height 477
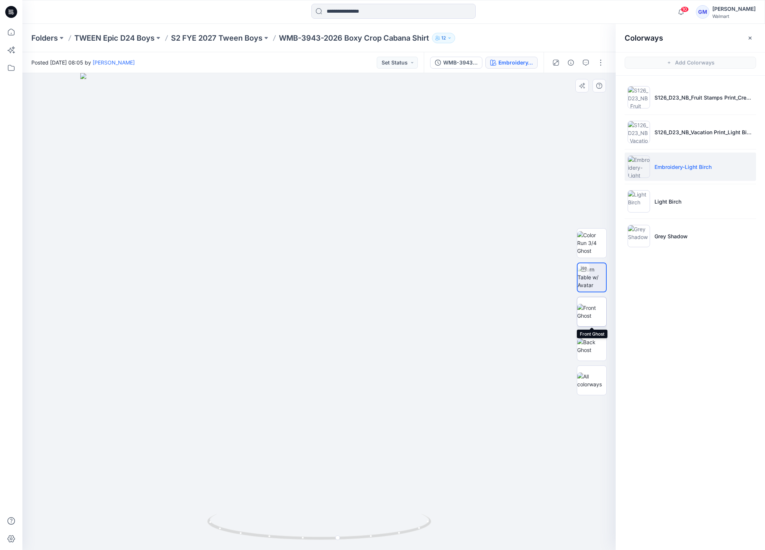
click at [587, 319] on img at bounding box center [591, 312] width 29 height 16
click at [212, 40] on p "S2 FYE 2027 Tween Boys" at bounding box center [216, 38] width 91 height 10
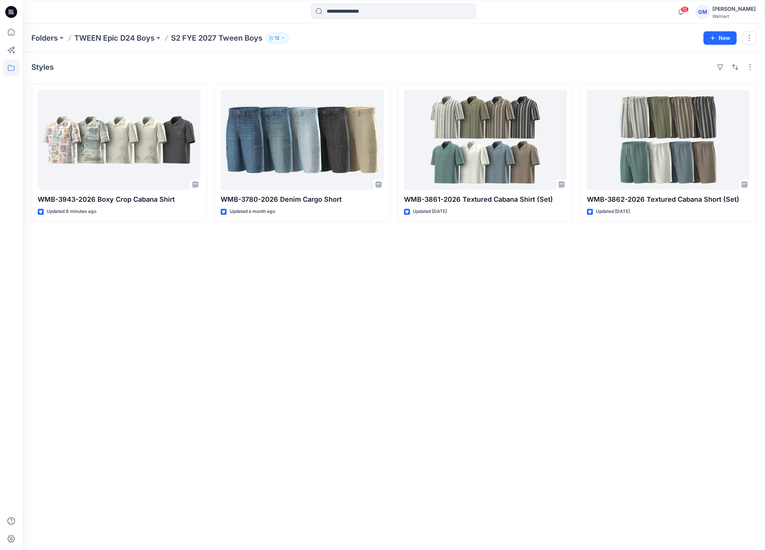
drag, startPoint x: 291, startPoint y: 350, endPoint x: 513, endPoint y: 228, distance: 254.2
click at [290, 350] on div "Styles WMB-3943-2026 Boxy Crop Cabana Shirt Updated 8 minutes ago WMB-3780-2026…" at bounding box center [393, 301] width 742 height 498
click at [44, 40] on p "Folders" at bounding box center [44, 38] width 26 height 10
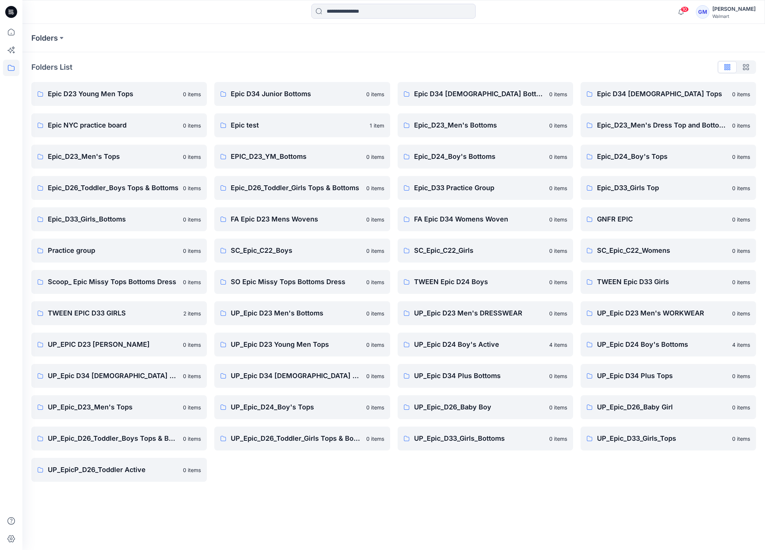
click at [293, 489] on div "Folders Folders List Epic D23 Young Men Tops 0 items Epic NYC practice board 0 …" at bounding box center [393, 287] width 742 height 527
click at [250, 227] on link "FA Epic D23 Mens Wovens 0 items" at bounding box center [301, 219] width 175 height 24
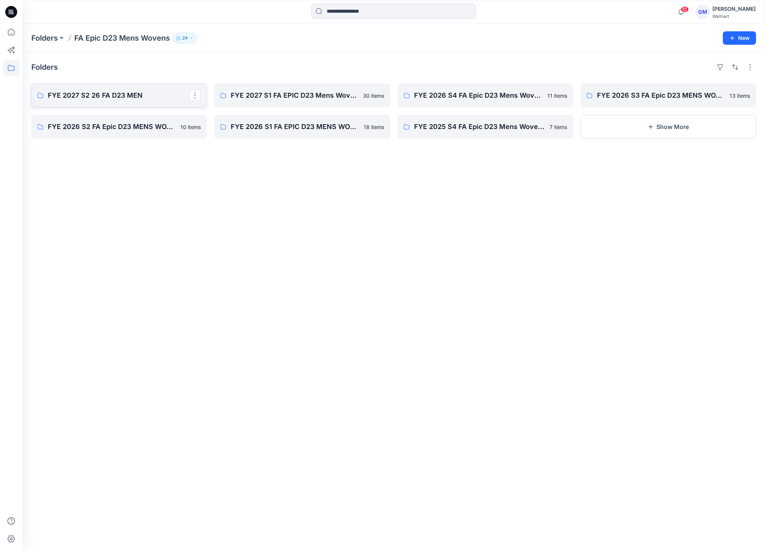
click at [57, 97] on p "FYE 2027 S2 26 FA D23 MEN" at bounding box center [118, 95] width 141 height 10
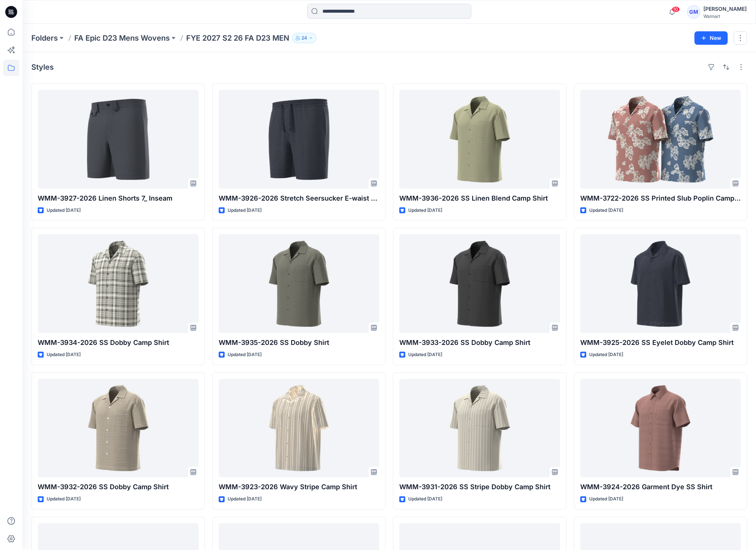
click at [221, 66] on div "Styles" at bounding box center [389, 67] width 716 height 12
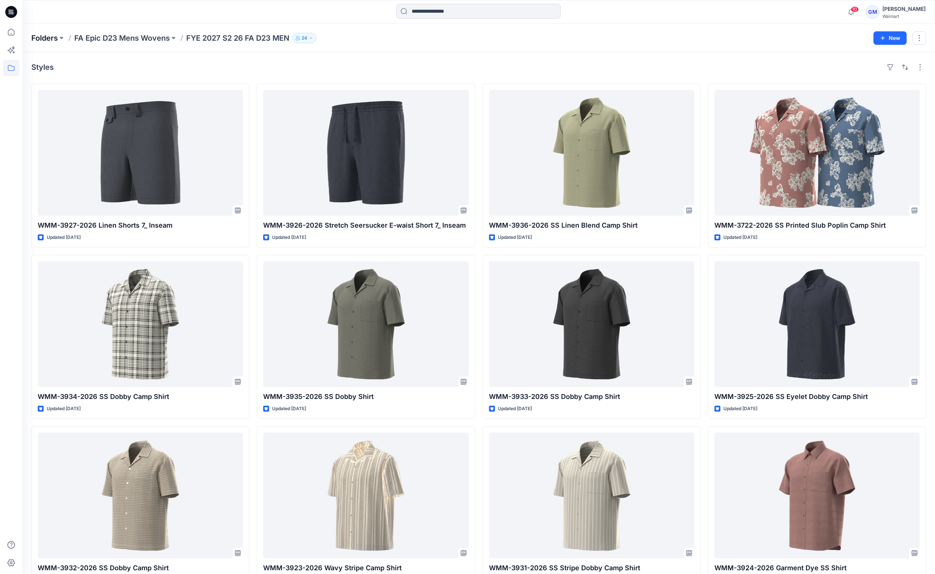
click at [41, 41] on p "Folders" at bounding box center [44, 38] width 26 height 10
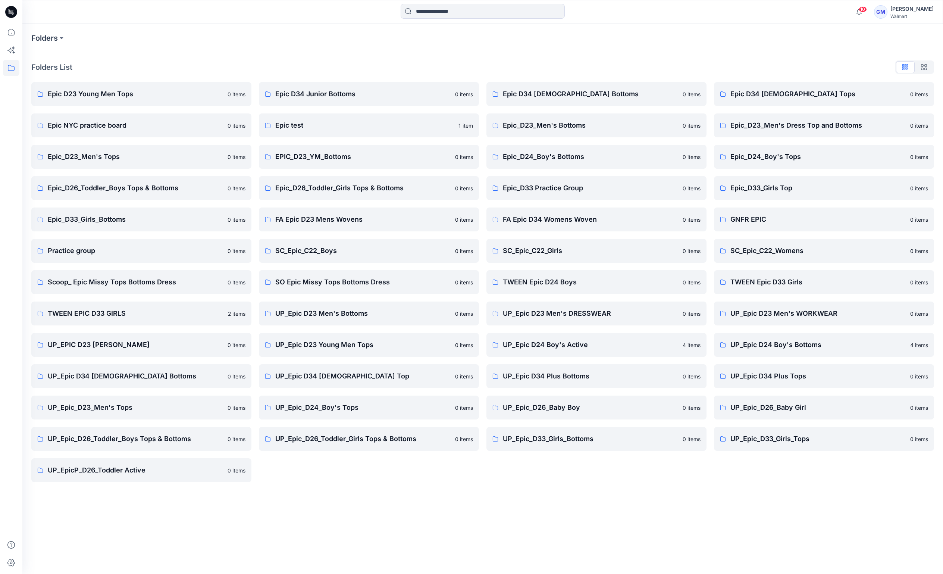
click at [334, 489] on div "Folders Folders List Epic D23 Young Men Tops 0 items Epic NYC practice board 0 …" at bounding box center [482, 299] width 921 height 550
click at [148, 278] on p "Scoop_ Epic Missy Tops Bottoms Dress" at bounding box center [135, 282] width 175 height 10
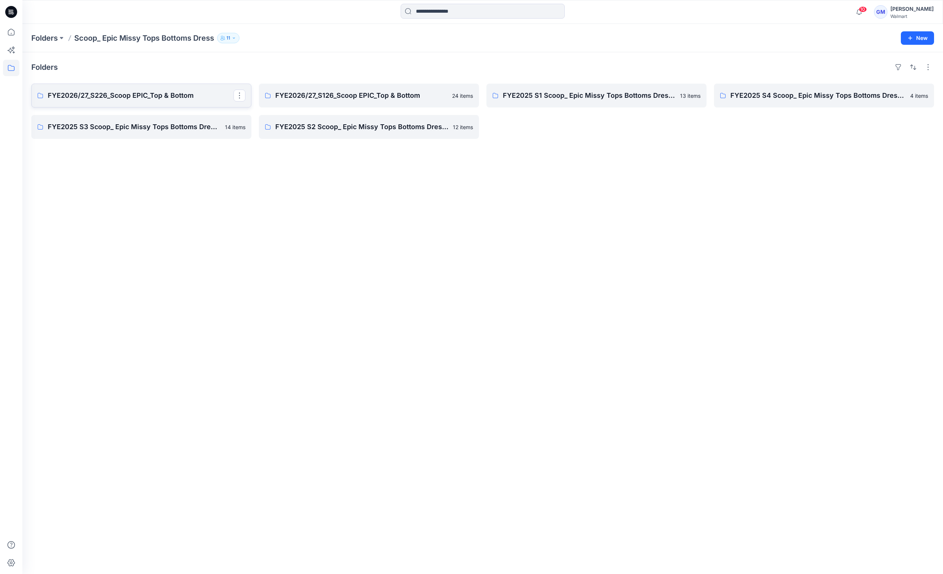
click at [114, 100] on p "FYE2026/27_S226_Scoop EPIC_Top & Bottom" at bounding box center [141, 95] width 186 height 10
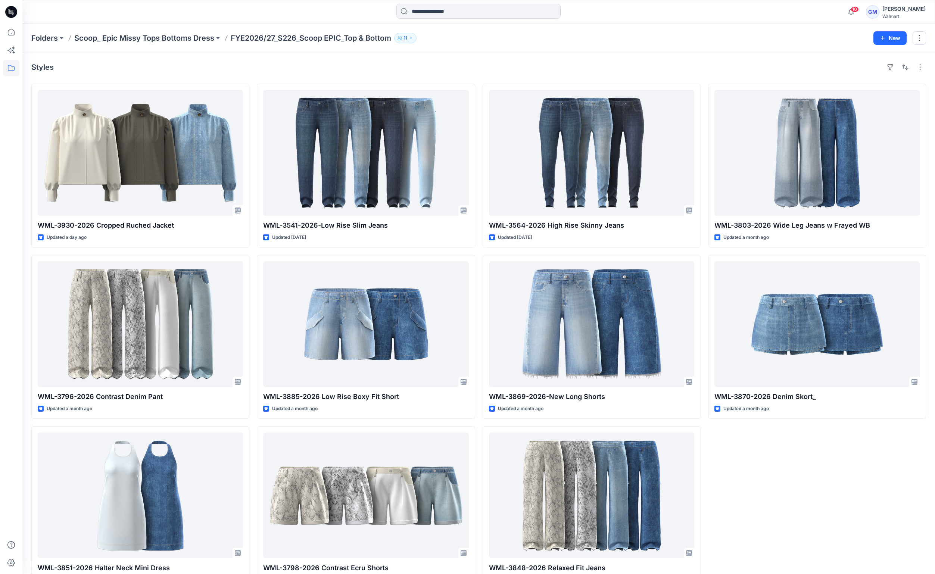
click at [679, 489] on div "WML-3803-2026 Wide Leg Jeans w Frayed WB Updated a month ago WML-3870-2026 Deni…" at bounding box center [817, 337] width 218 height 507
click at [679, 489] on html "10 Notifications Your style WMB-3943-2026 Boxy Crop Cabana Shirt has been updat…" at bounding box center [467, 299] width 935 height 599
click at [679, 489] on div "WML-3803-2026 Wide Leg Jeans w Frayed WB Updated a month ago WML-3870-2026 Deni…" at bounding box center [817, 337] width 218 height 507
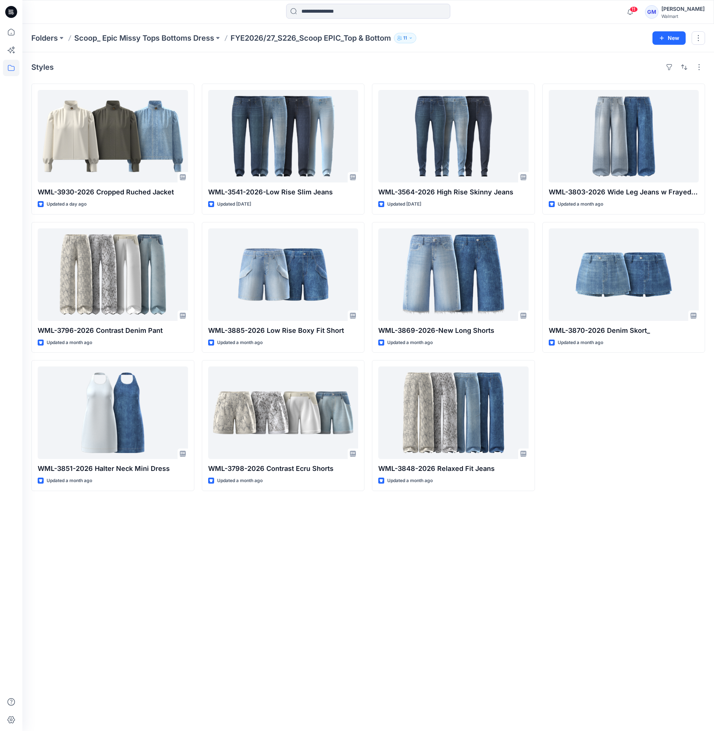
click at [139, 489] on div "Styles WML-3930-2026 Cropped Ruched Jacket Updated a day ago WML-3796-2026 Cont…" at bounding box center [368, 391] width 692 height 679
click at [602, 489] on div "Styles WML-3930-2026 Cropped Ruched Jacket Updated a day ago WML-3796-2026 Cont…" at bounding box center [368, 391] width 692 height 679
click at [558, 489] on div "Styles WML-3930-2026 Cropped Ruched Jacket Updated a day ago WML-3796-2026 Cont…" at bounding box center [368, 391] width 692 height 679
click at [43, 43] on div "Folders Scoop_ Epic Missy Tops Bottoms Dress FYE2026/27_S226_Scoop EPIC_Top & B…" at bounding box center [368, 38] width 692 height 28
click at [43, 38] on p "Folders" at bounding box center [44, 38] width 26 height 10
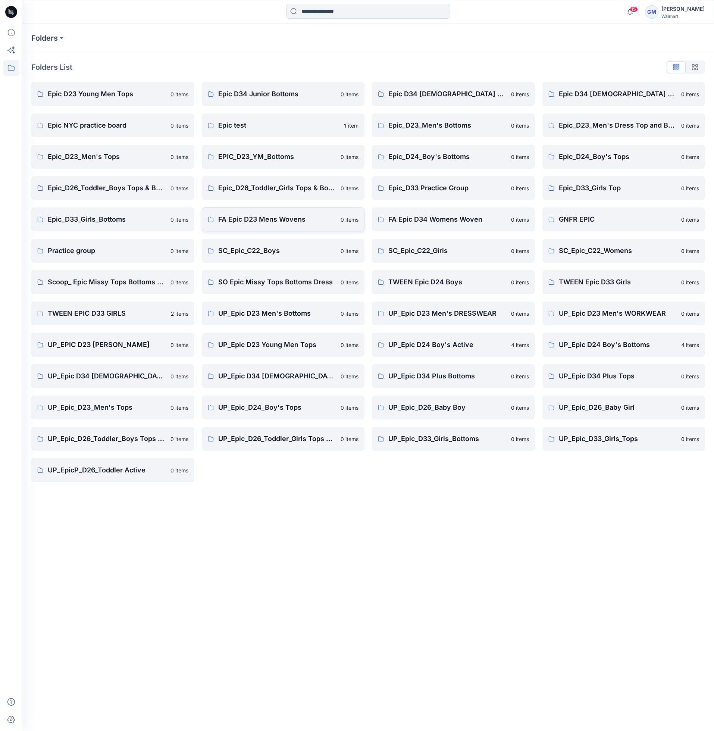
click at [276, 222] on p "FA Epic D23 Mens Wovens" at bounding box center [277, 219] width 118 height 10
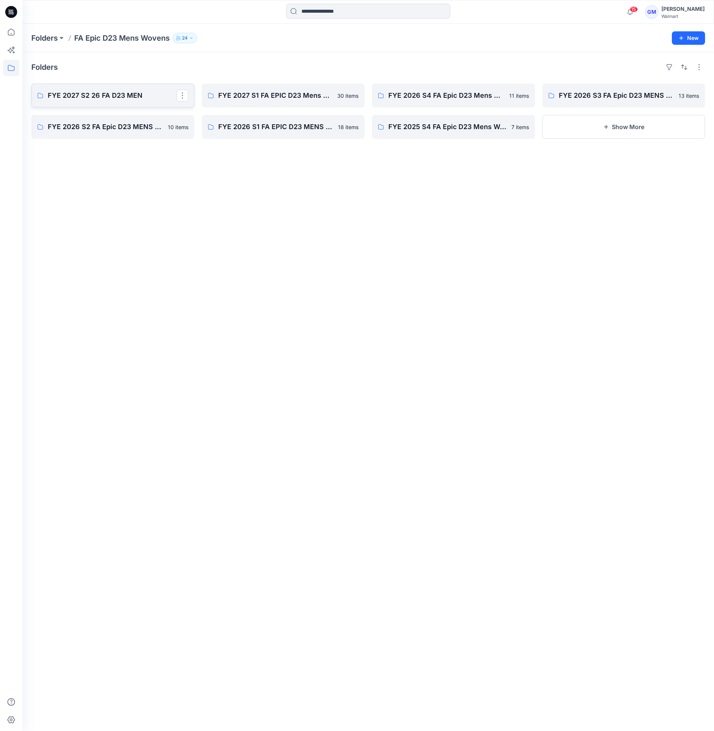
click at [68, 96] on p "FYE 2027 S2 26 FA D23 MEN" at bounding box center [112, 95] width 129 height 10
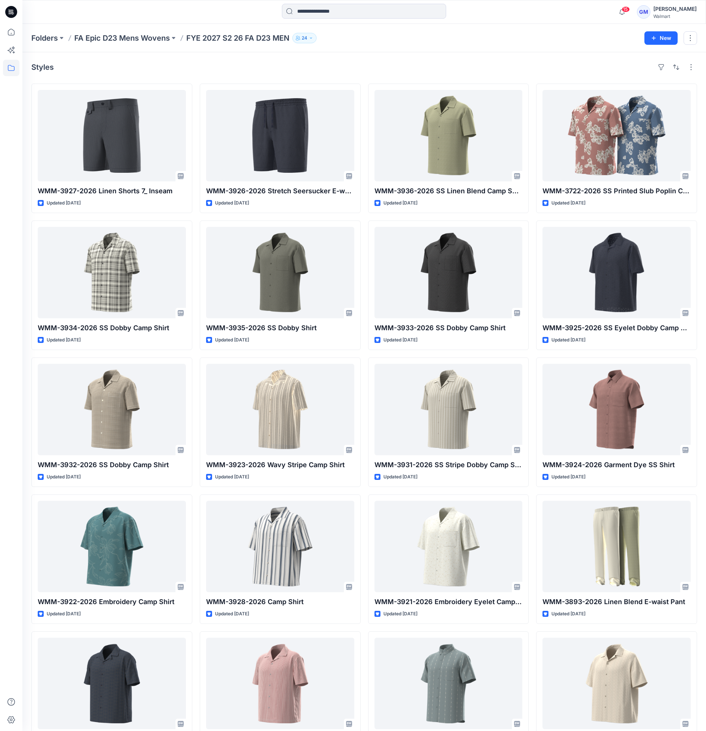
click at [434, 64] on div "Styles" at bounding box center [363, 67] width 665 height 12
click at [18, 199] on div at bounding box center [11, 377] width 16 height 707
click at [14, 321] on div at bounding box center [11, 377] width 16 height 707
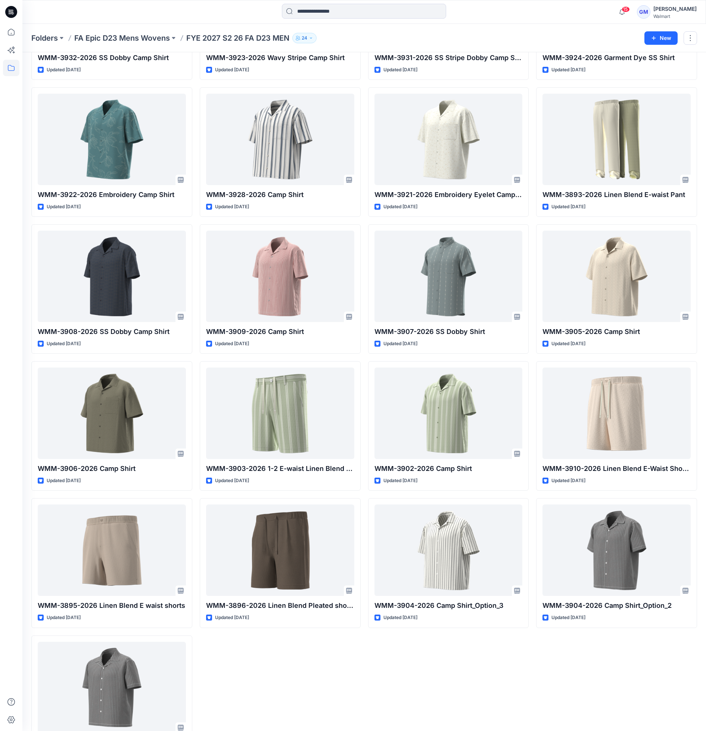
scroll to position [450, 0]
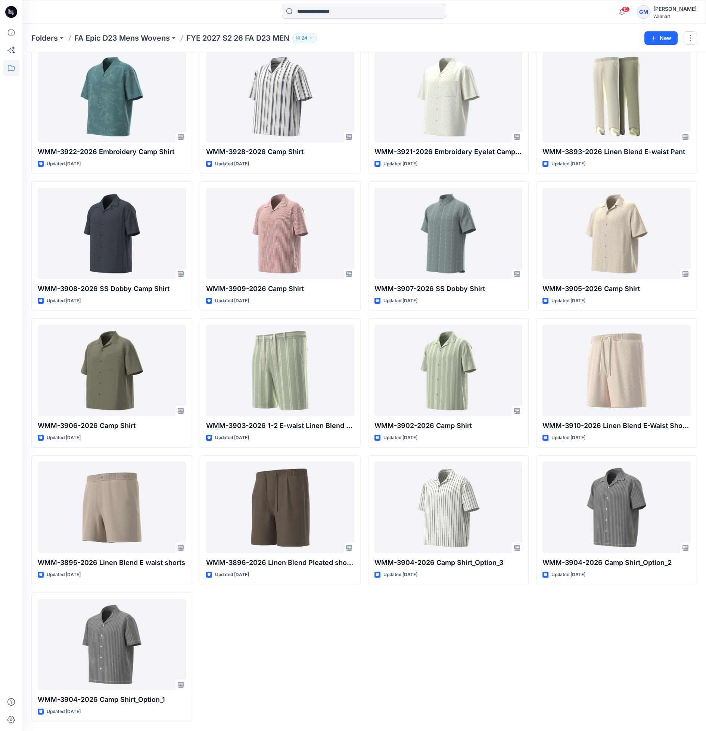
click at [299, 665] on div "WMM-3926-2026 Stretch Seersucker E-waist Short 7_ Inseam Updated [DATE] WMM-393…" at bounding box center [280, 178] width 161 height 1089
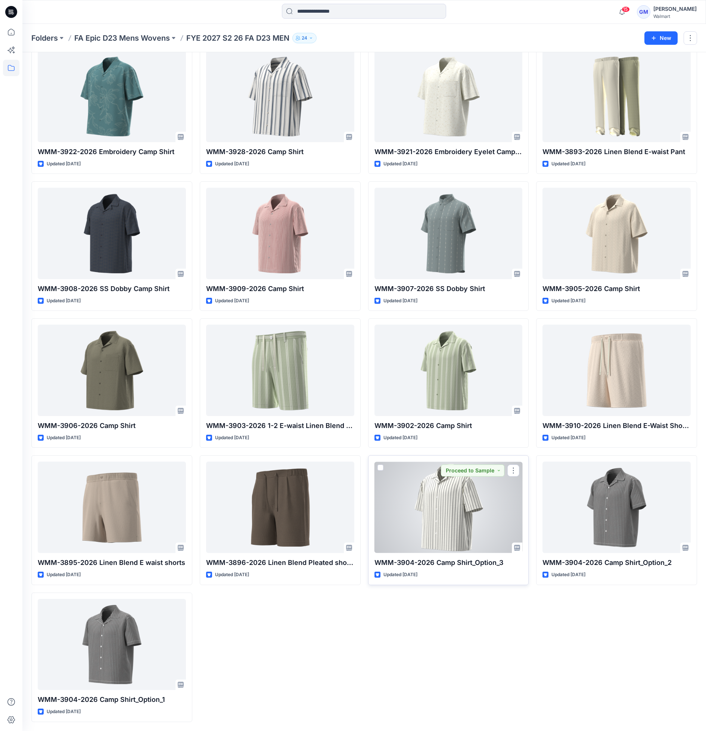
scroll to position [394, 0]
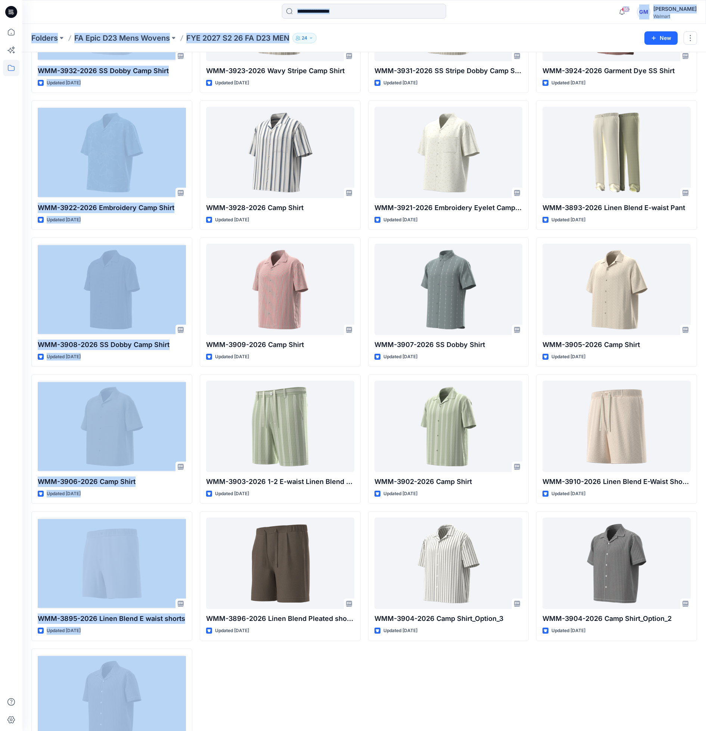
click at [0, 694] on html "16 Notifications Your style WMB-3942-2026 Baggy [PERSON_NAME] Short has been up…" at bounding box center [353, 196] width 706 height 1181
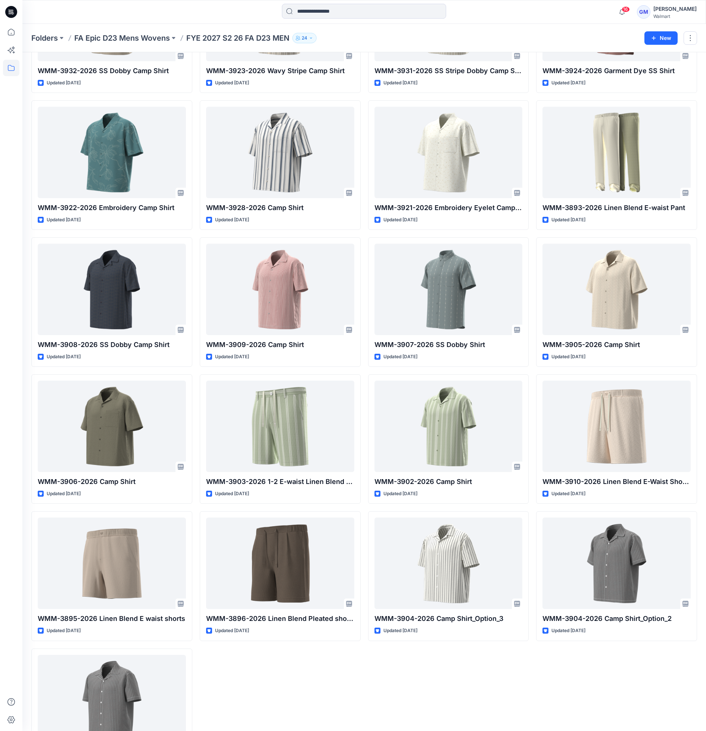
click at [369, 678] on div "WMM-3936-2026 SS Linen Blend Camp Shirt Updated [DATE] WMM-3933-2026 SS Dobby C…" at bounding box center [448, 234] width 161 height 1089
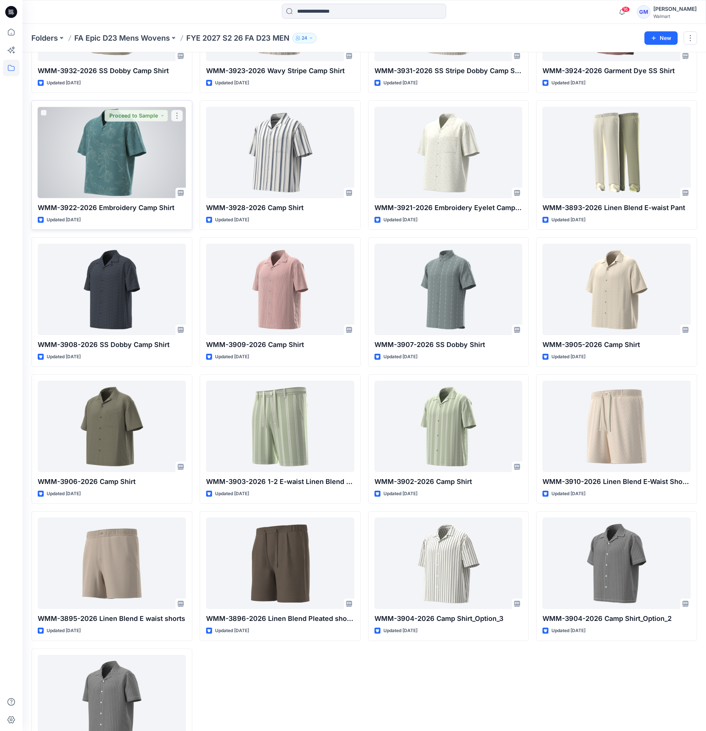
click at [82, 157] on div at bounding box center [112, 152] width 148 height 91
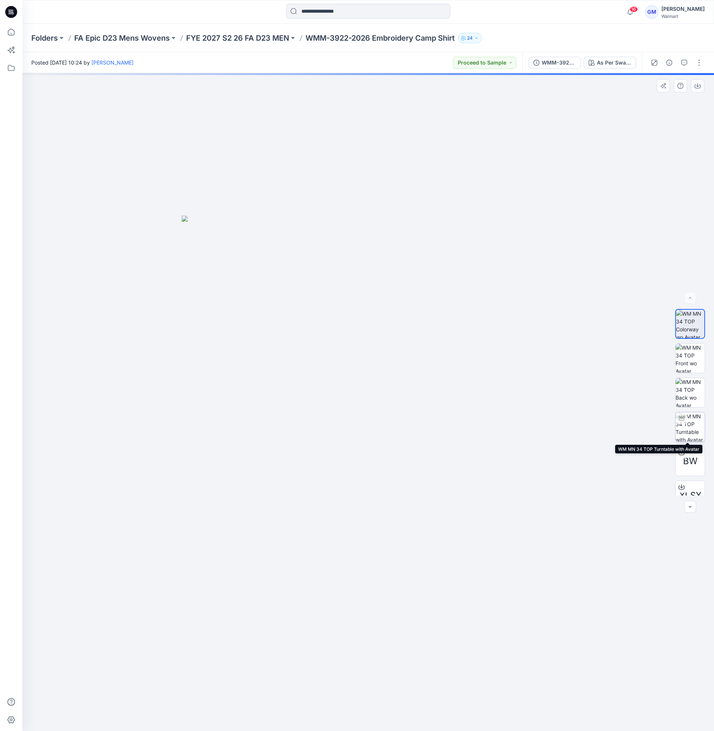
click at [694, 428] on img at bounding box center [690, 426] width 29 height 29
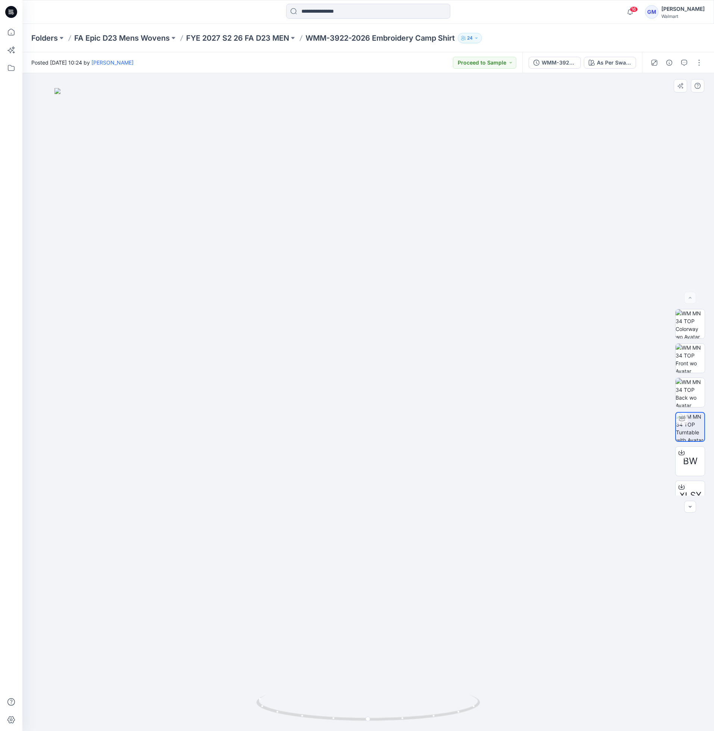
click at [580, 292] on img at bounding box center [368, 409] width 628 height 643
click at [261, 41] on p "FYE 2027 S2 26 FA D23 MEN" at bounding box center [237, 38] width 103 height 10
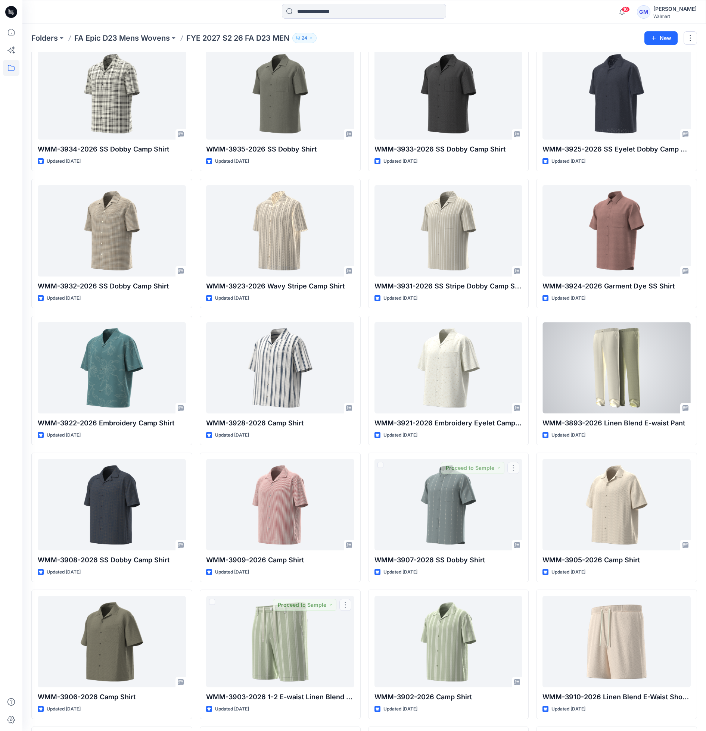
scroll to position [168, 0]
